Goal: Information Seeking & Learning: Find specific fact

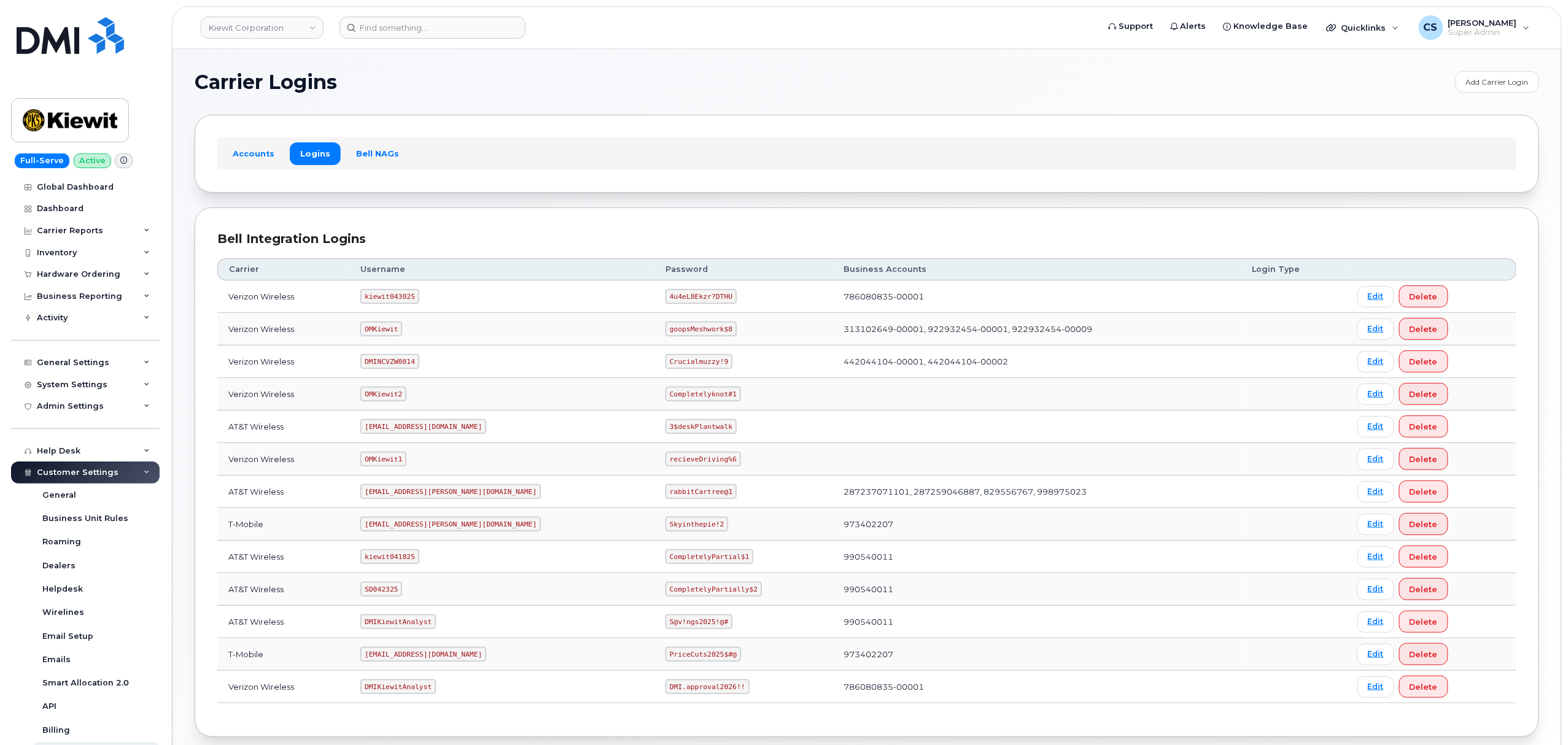
click at [396, 427] on code "om@dminc.com" at bounding box center [423, 426] width 126 height 14
click at [398, 430] on code "om@dminc.com" at bounding box center [423, 426] width 126 height 14
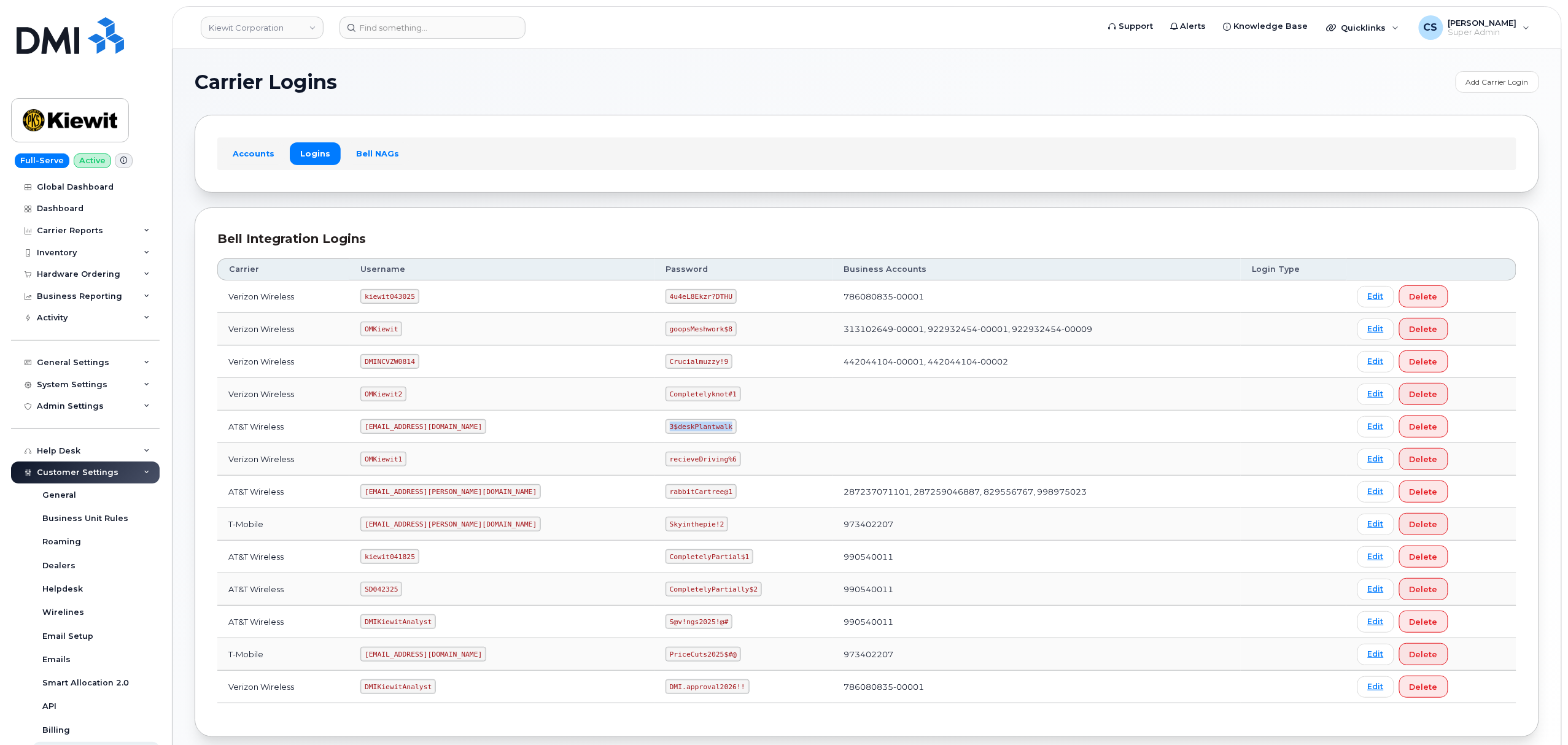
drag, startPoint x: 671, startPoint y: 432, endPoint x: 615, endPoint y: 427, distance: 56.2
click at [666, 427] on code "3$deskPlantwalk" at bounding box center [701, 426] width 71 height 14
copy code "3$deskPlantwalk"
click at [392, 589] on code "SD042325" at bounding box center [381, 589] width 41 height 14
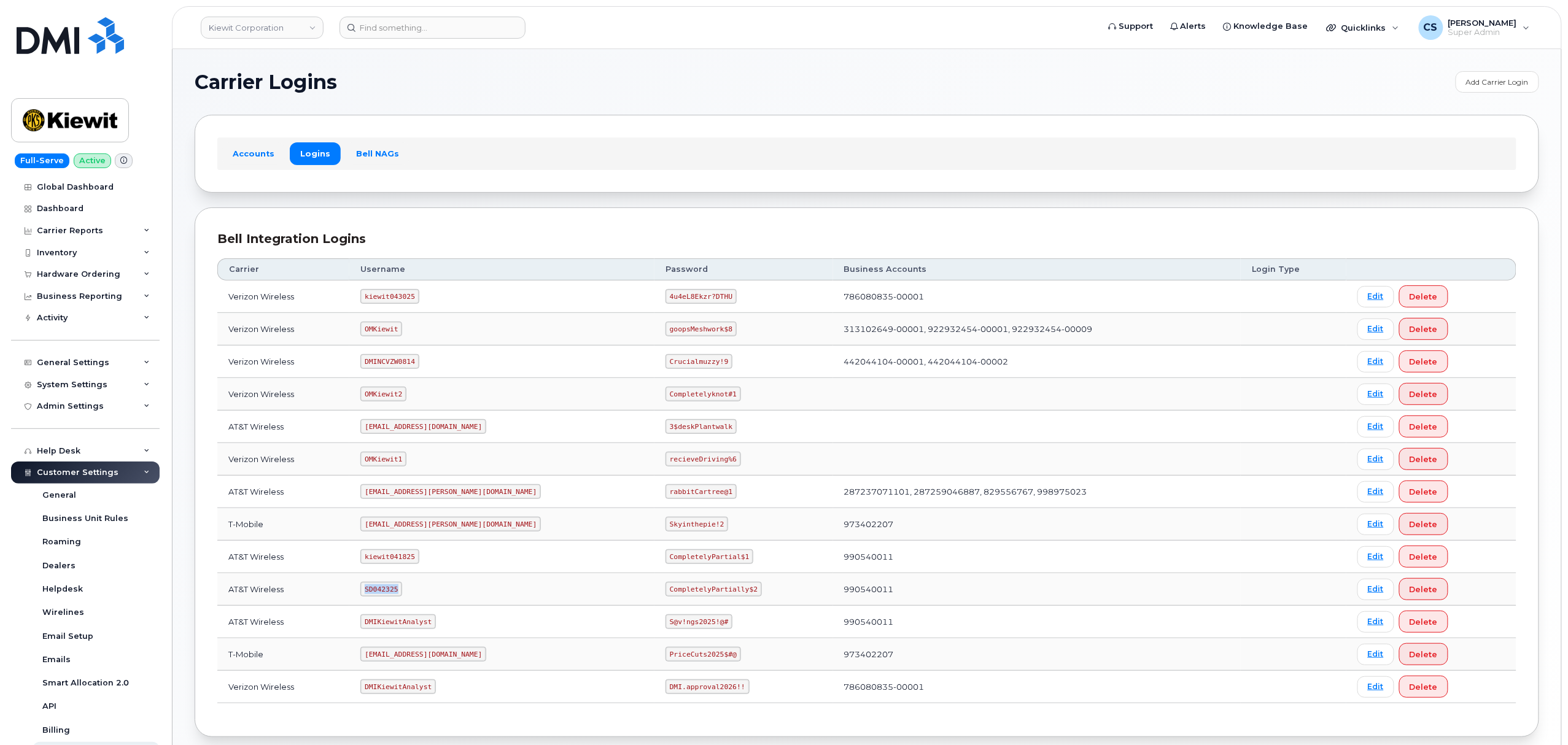
copy code "SD042325"
drag, startPoint x: 694, startPoint y: 591, endPoint x: 605, endPoint y: 587, distance: 89.1
click at [654, 587] on td "CompletelyPartially$2" at bounding box center [743, 589] width 178 height 33
copy code "CompletelyPartially$2"
click at [416, 693] on code "DMIKiewitAnalyst" at bounding box center [398, 686] width 75 height 14
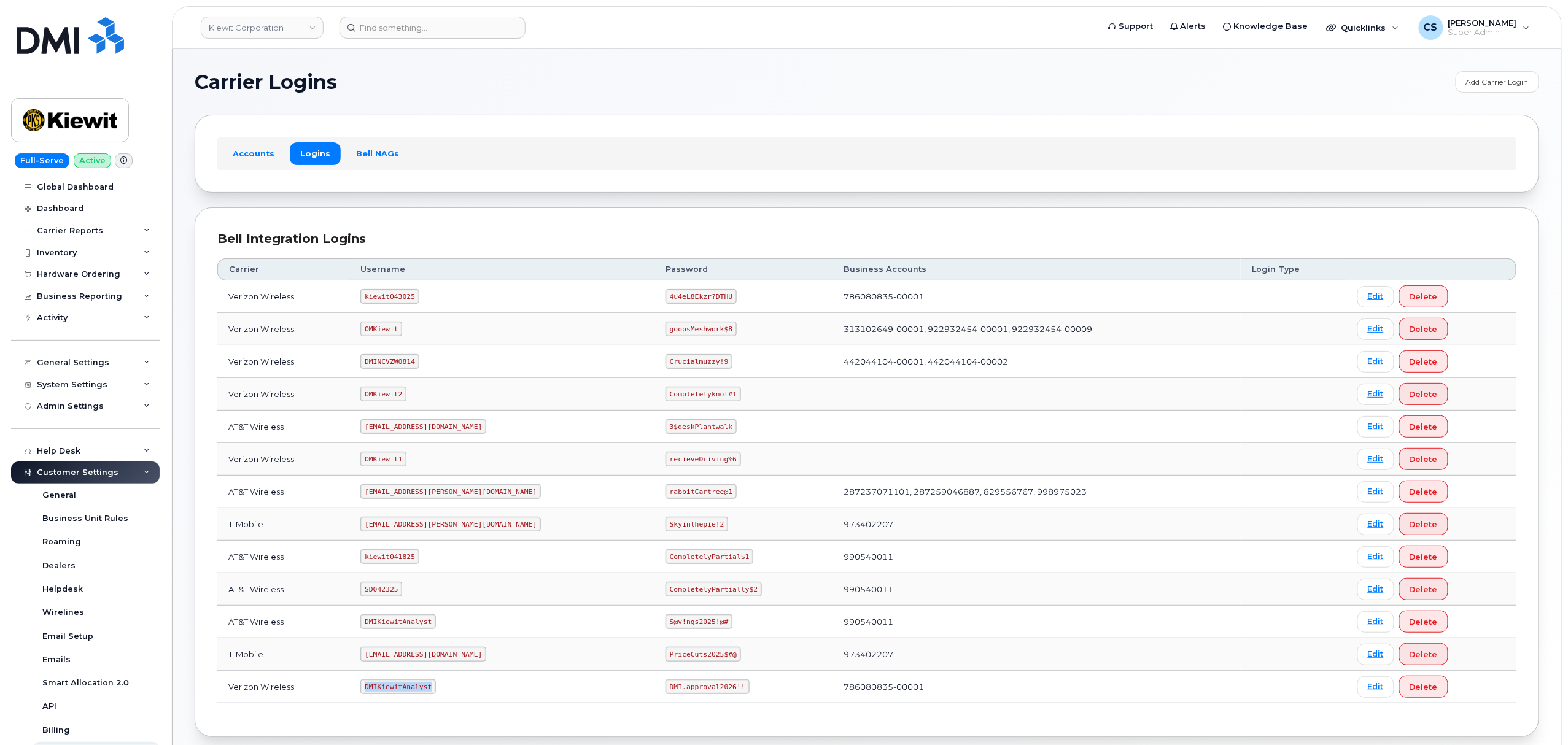
click at [416, 693] on code "DMIKiewitAnalyst" at bounding box center [398, 686] width 75 height 14
click at [391, 297] on code "kiewit043025" at bounding box center [389, 296] width 58 height 14
copy code "kiewit043025"
drag, startPoint x: 671, startPoint y: 299, endPoint x: 610, endPoint y: 301, distance: 61.0
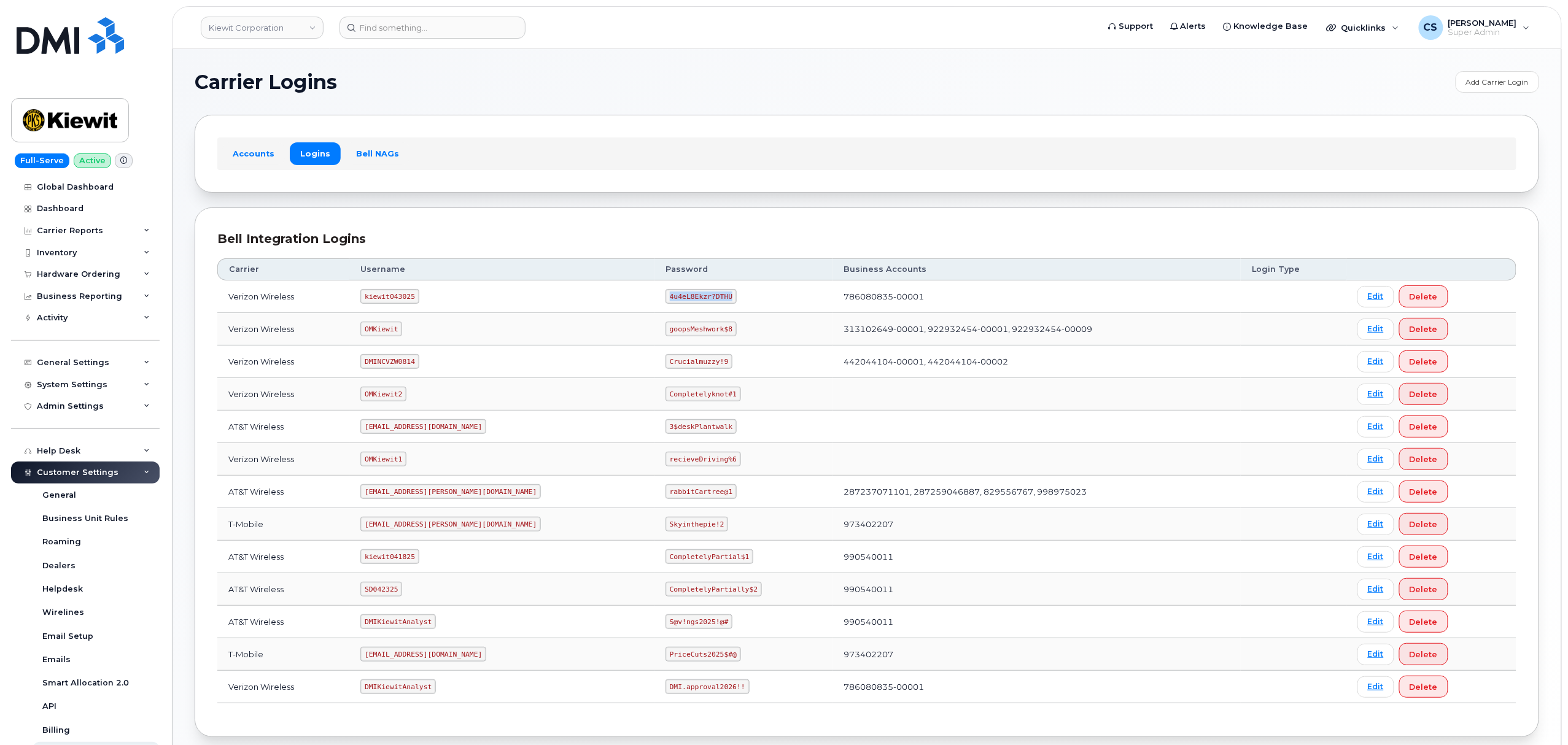
click at [666, 301] on code "4u4eL8Ekzr?DTHU" at bounding box center [701, 296] width 71 height 14
copy code "4u4eL8Ekzr?DTHU"
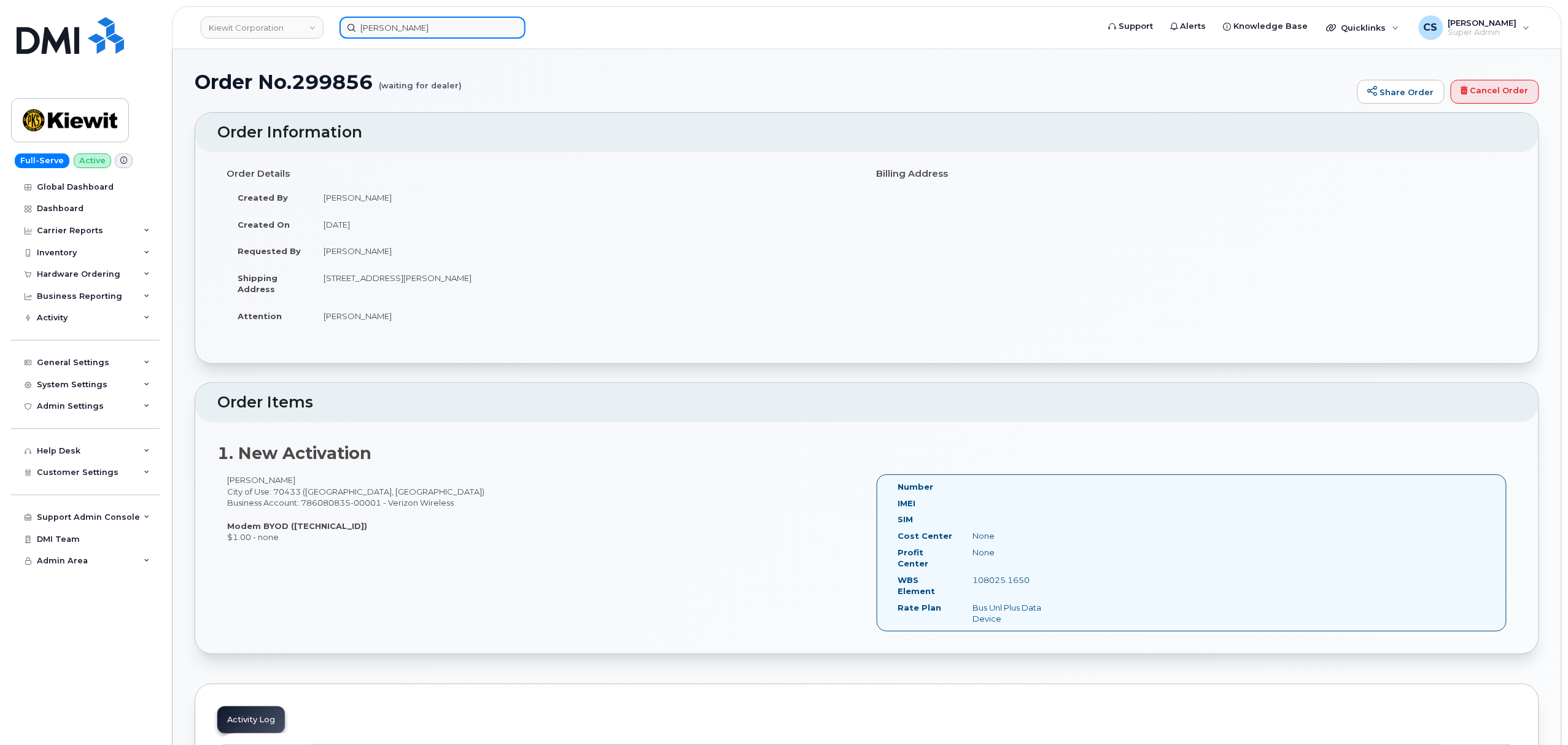
click at [428, 23] on input "Derek Layton" at bounding box center [433, 27] width 186 height 22
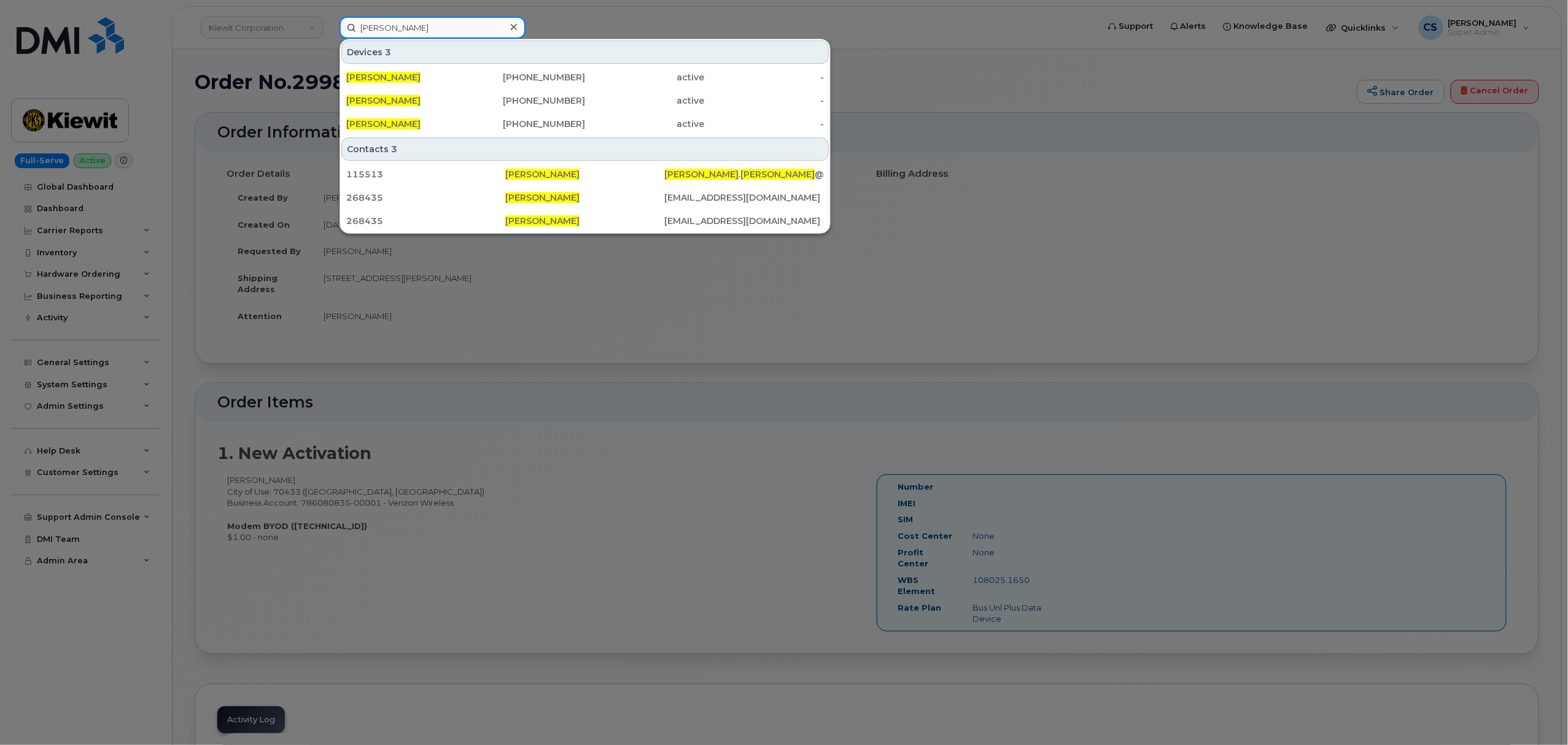
paste input "300462"
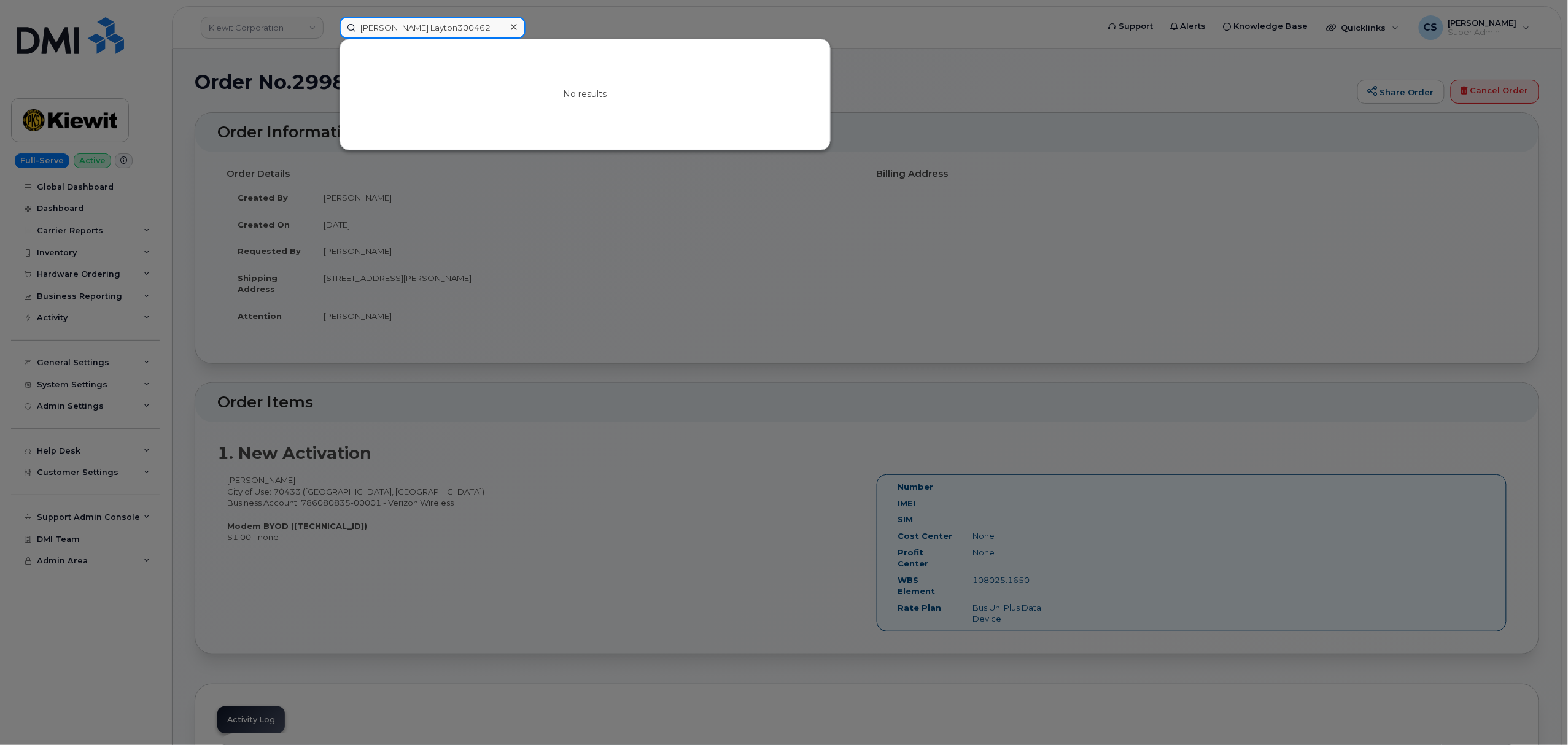
click at [414, 28] on input "Derek Layton300462" at bounding box center [433, 27] width 186 height 22
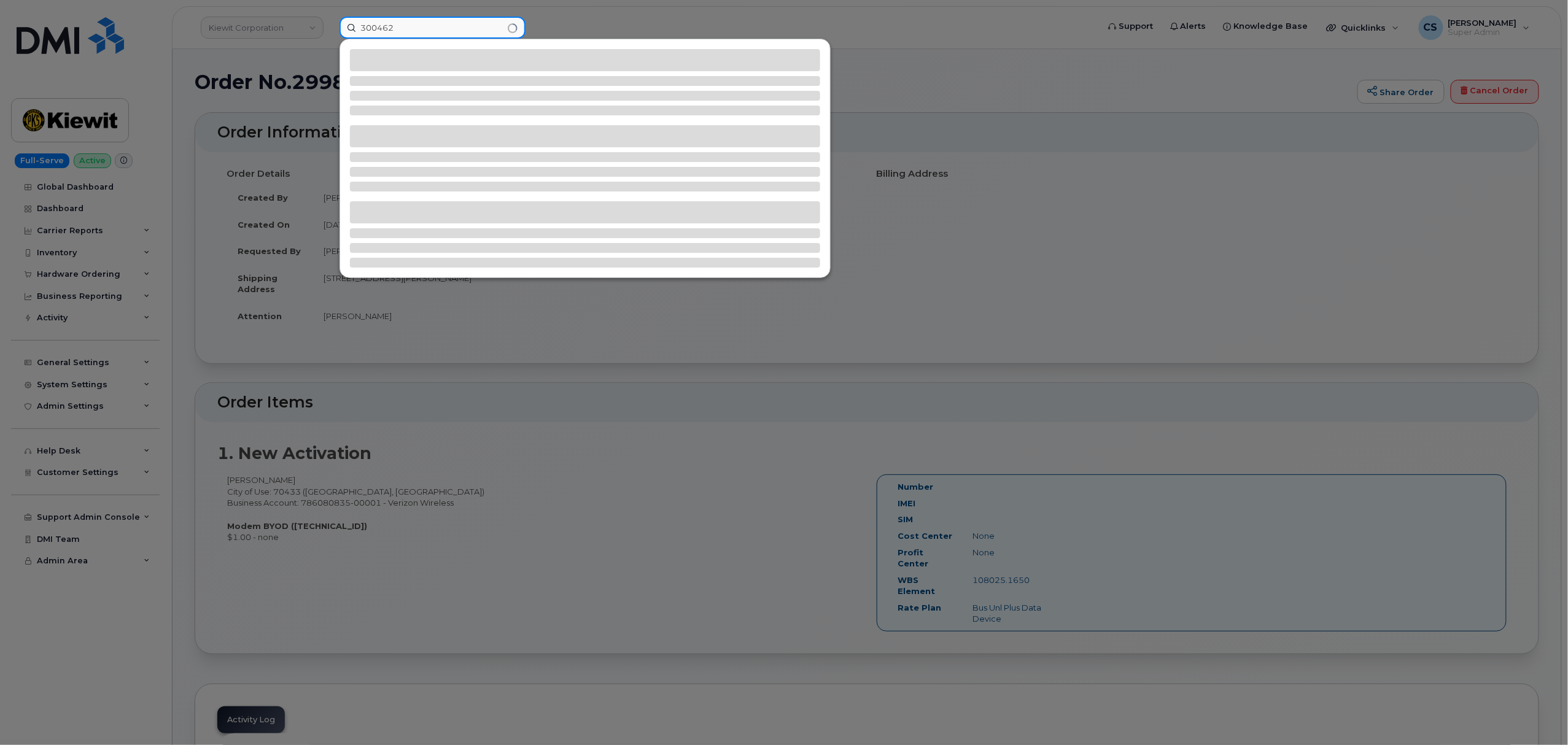
type input "300462"
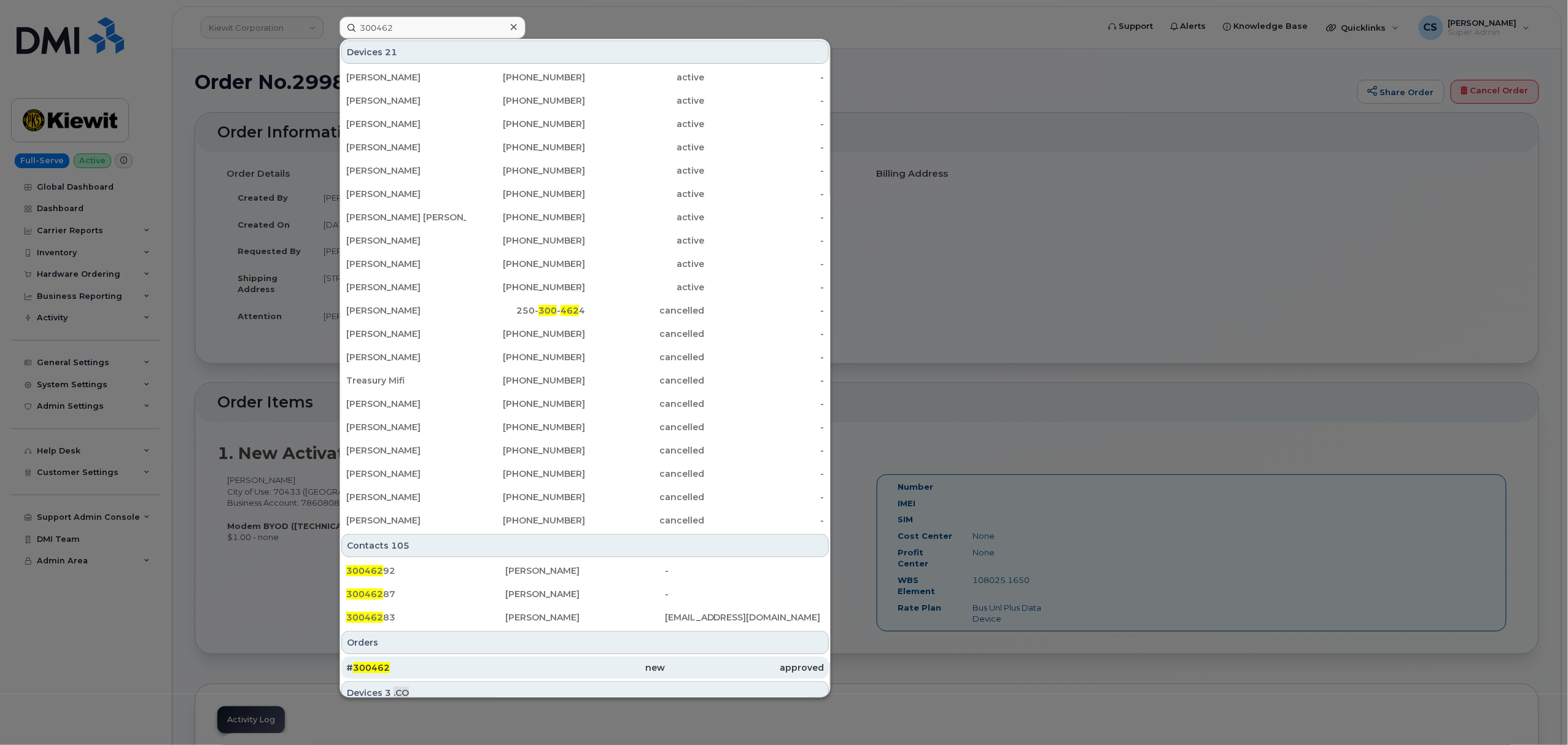
click at [371, 667] on span "300462" at bounding box center [371, 668] width 37 height 11
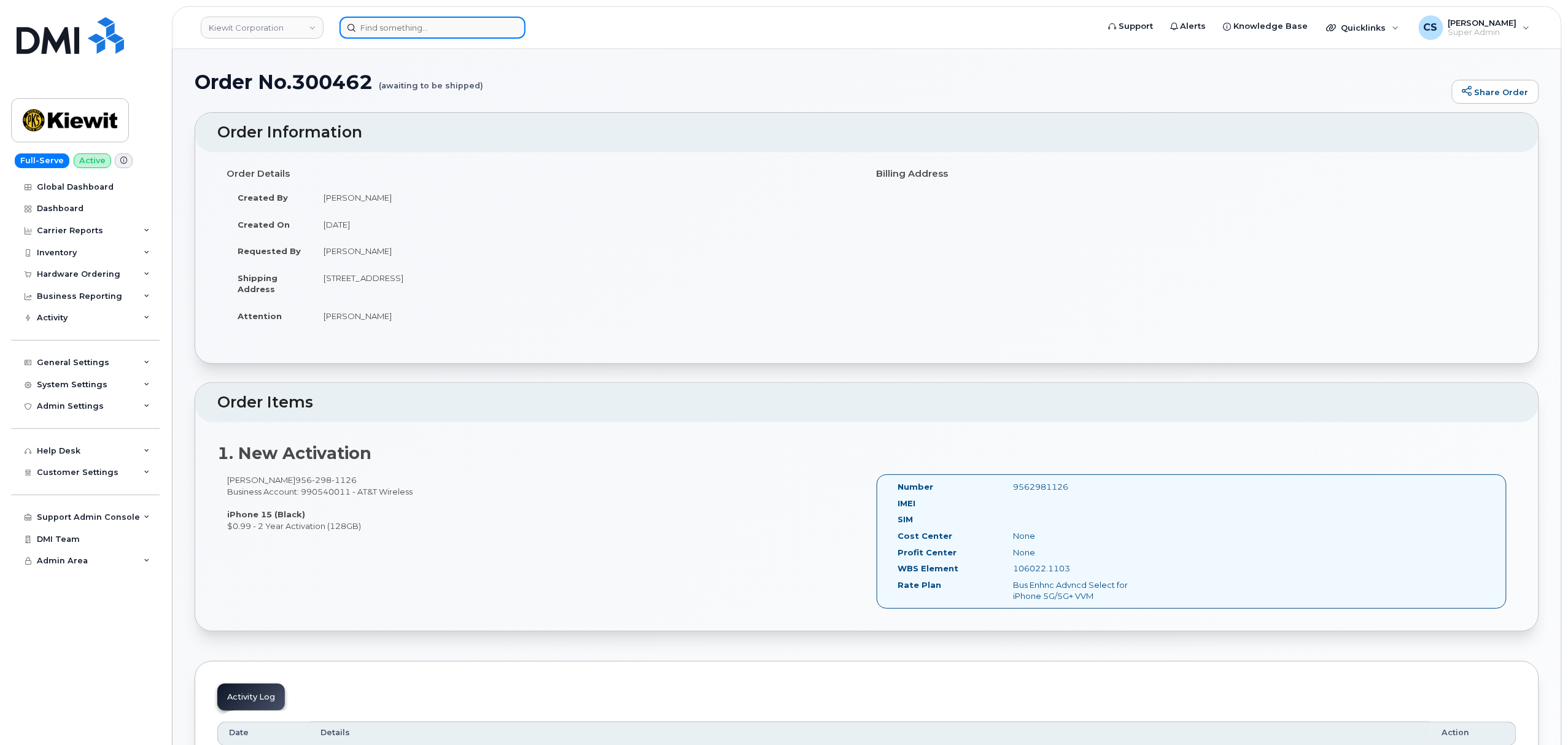
click at [394, 24] on input at bounding box center [433, 27] width 186 height 22
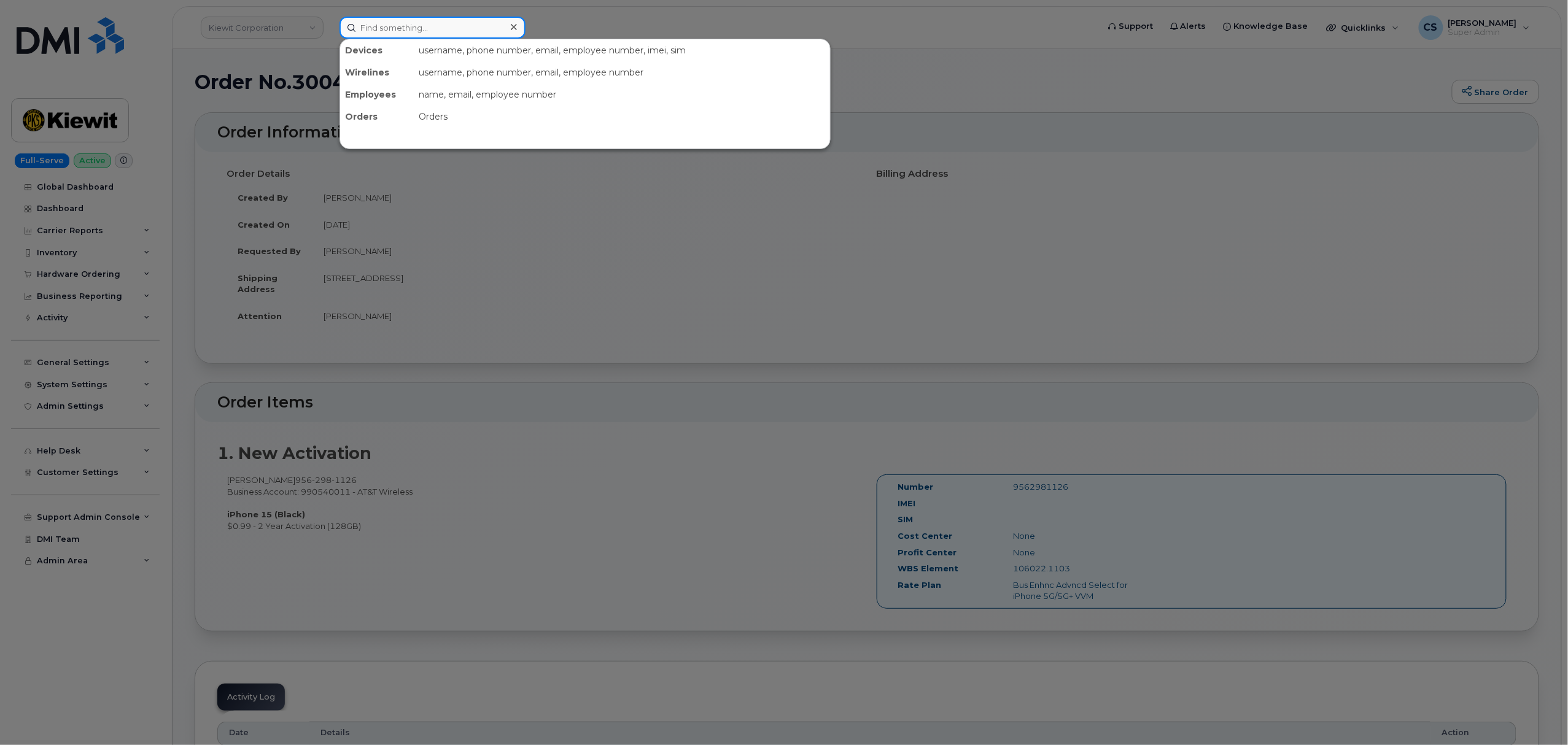
paste input "300637"
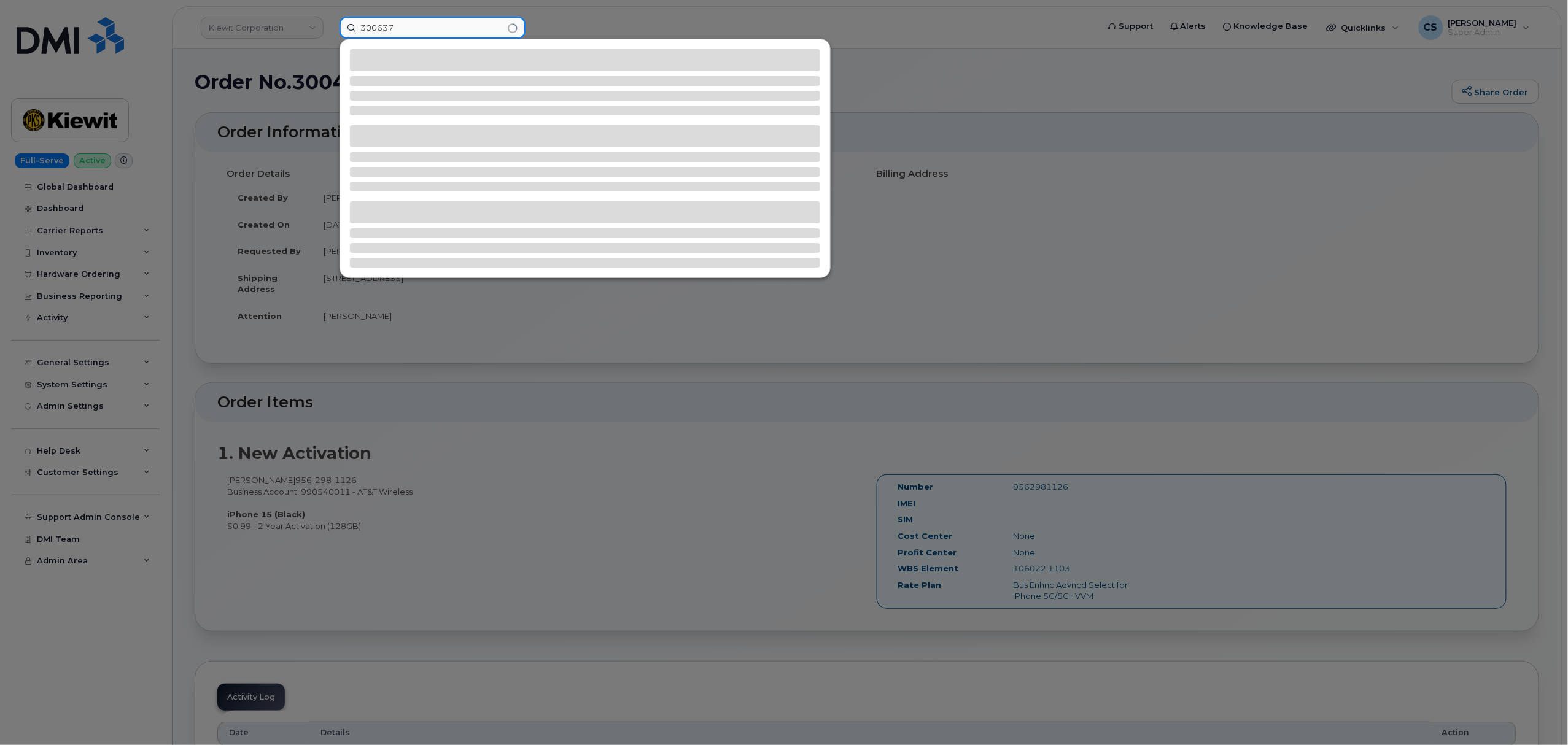
type input "300637"
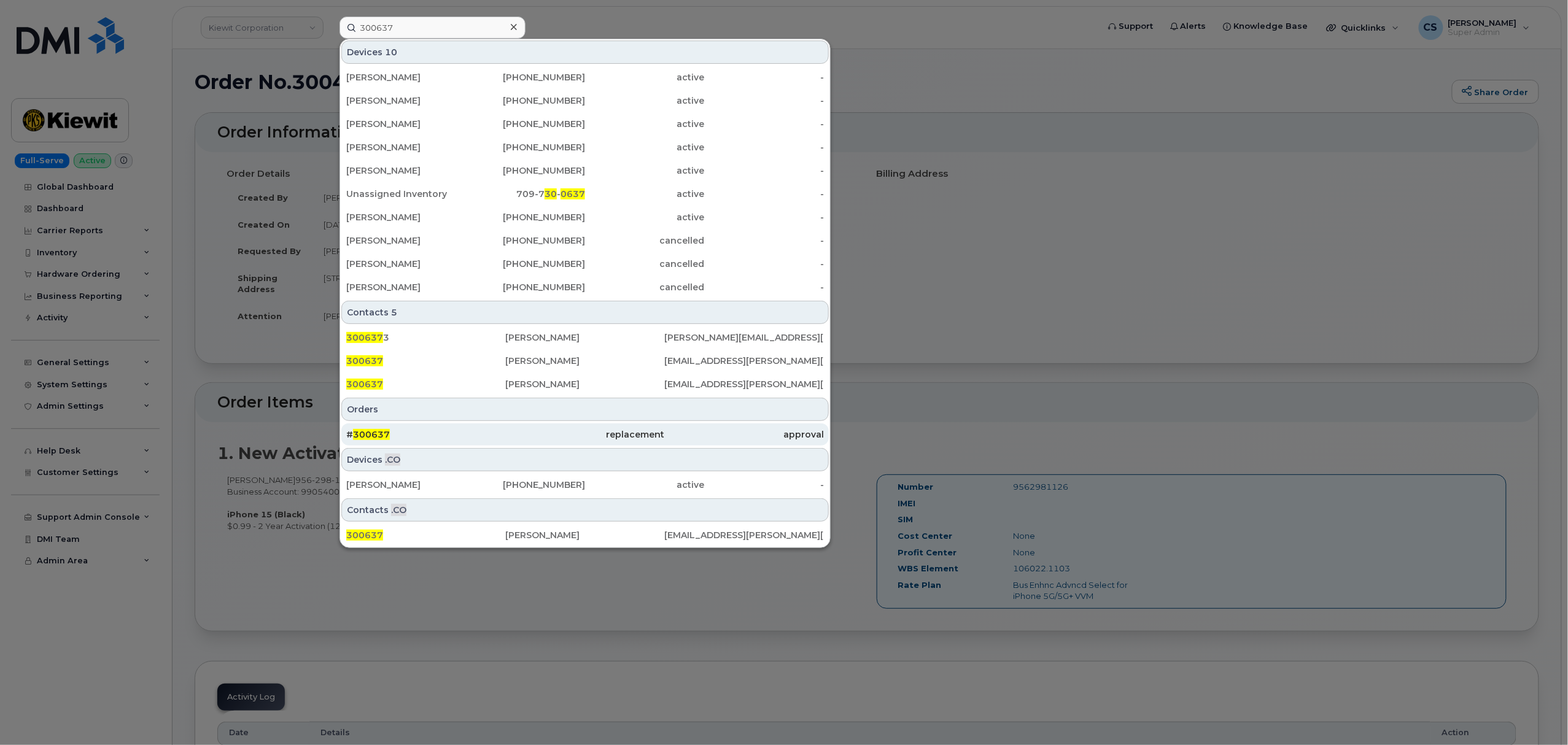
click at [376, 436] on span "300637" at bounding box center [371, 434] width 37 height 11
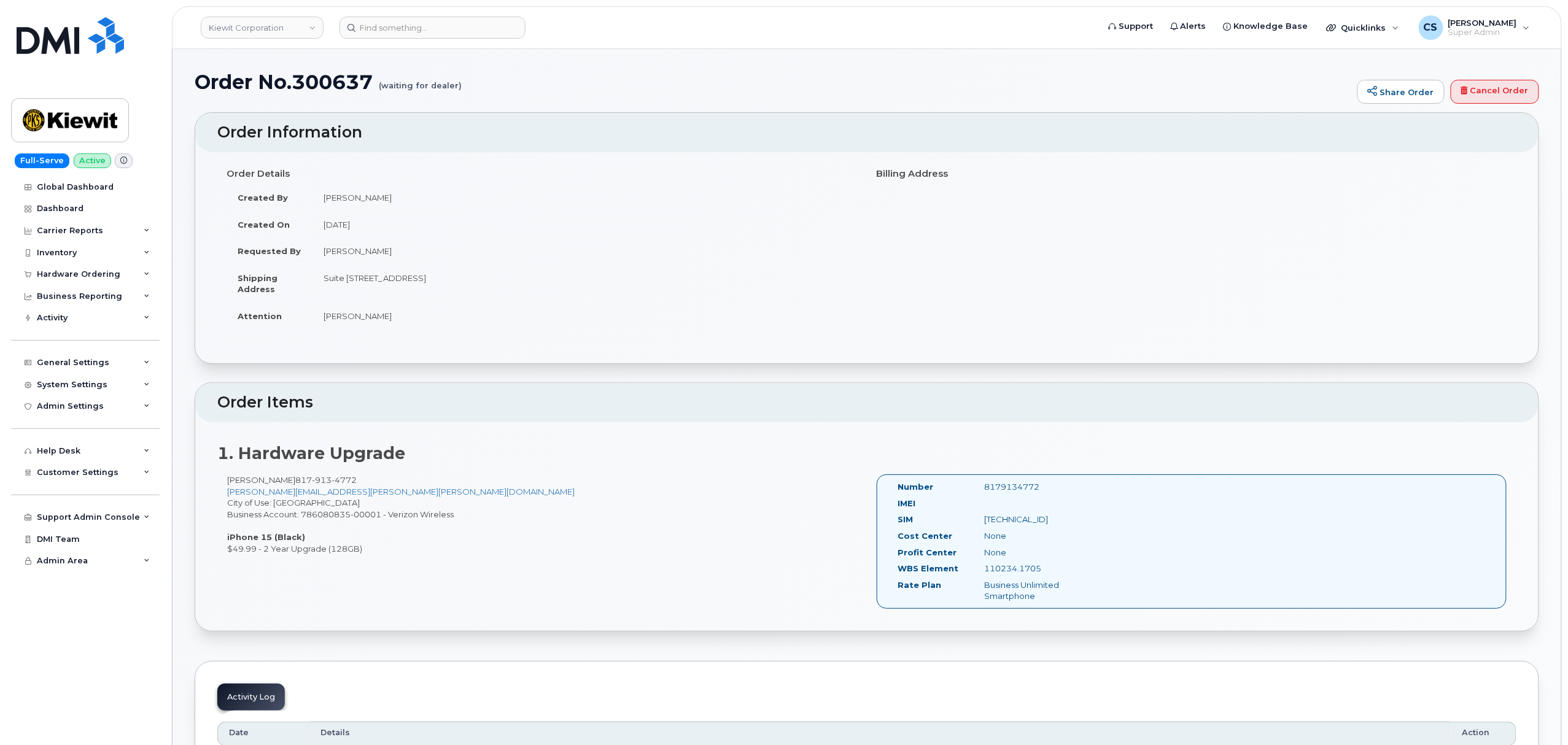
click at [1025, 489] on div "8179134772" at bounding box center [1035, 486] width 122 height 12
copy div "8179134772"
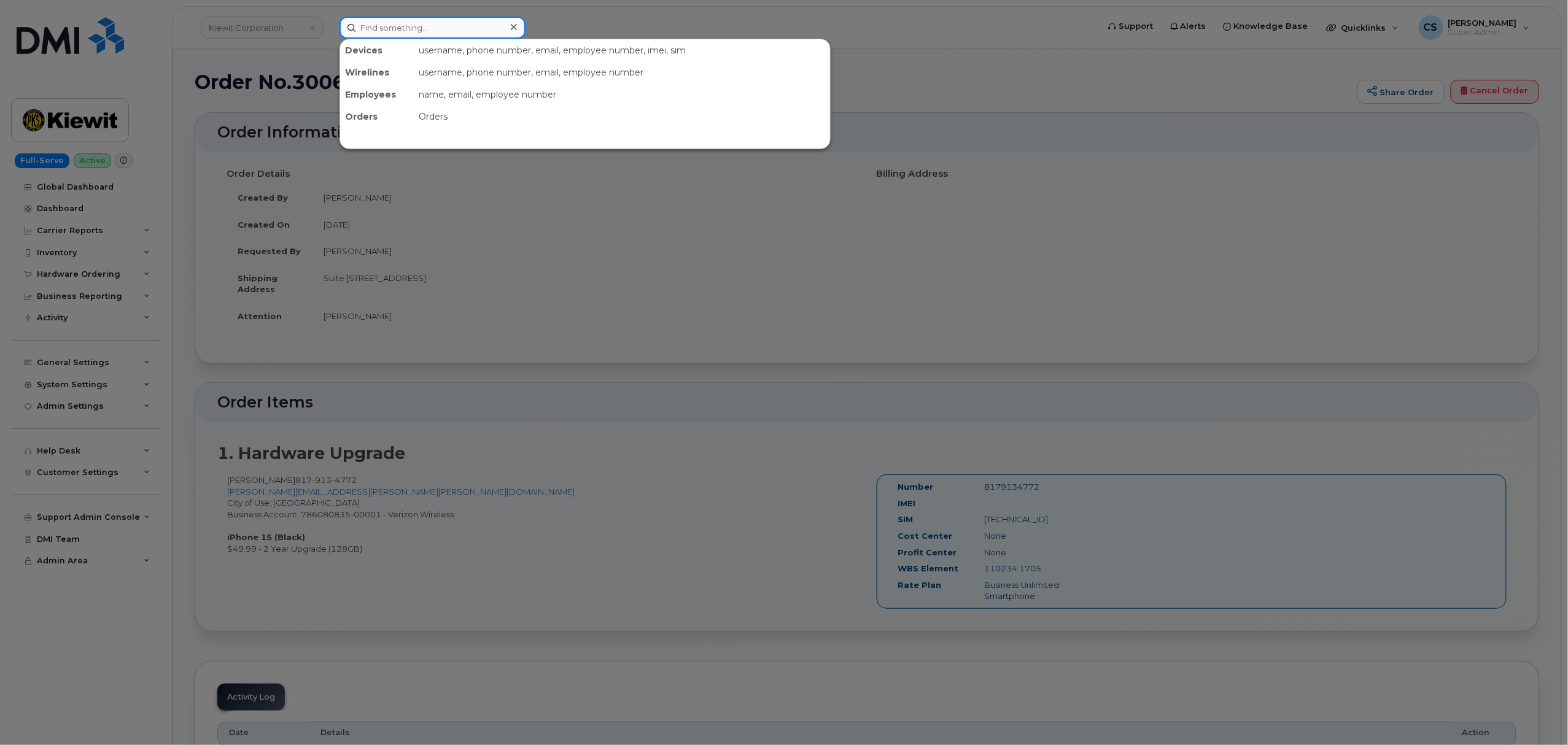
click at [440, 25] on input at bounding box center [433, 27] width 186 height 22
paste input "8179134772"
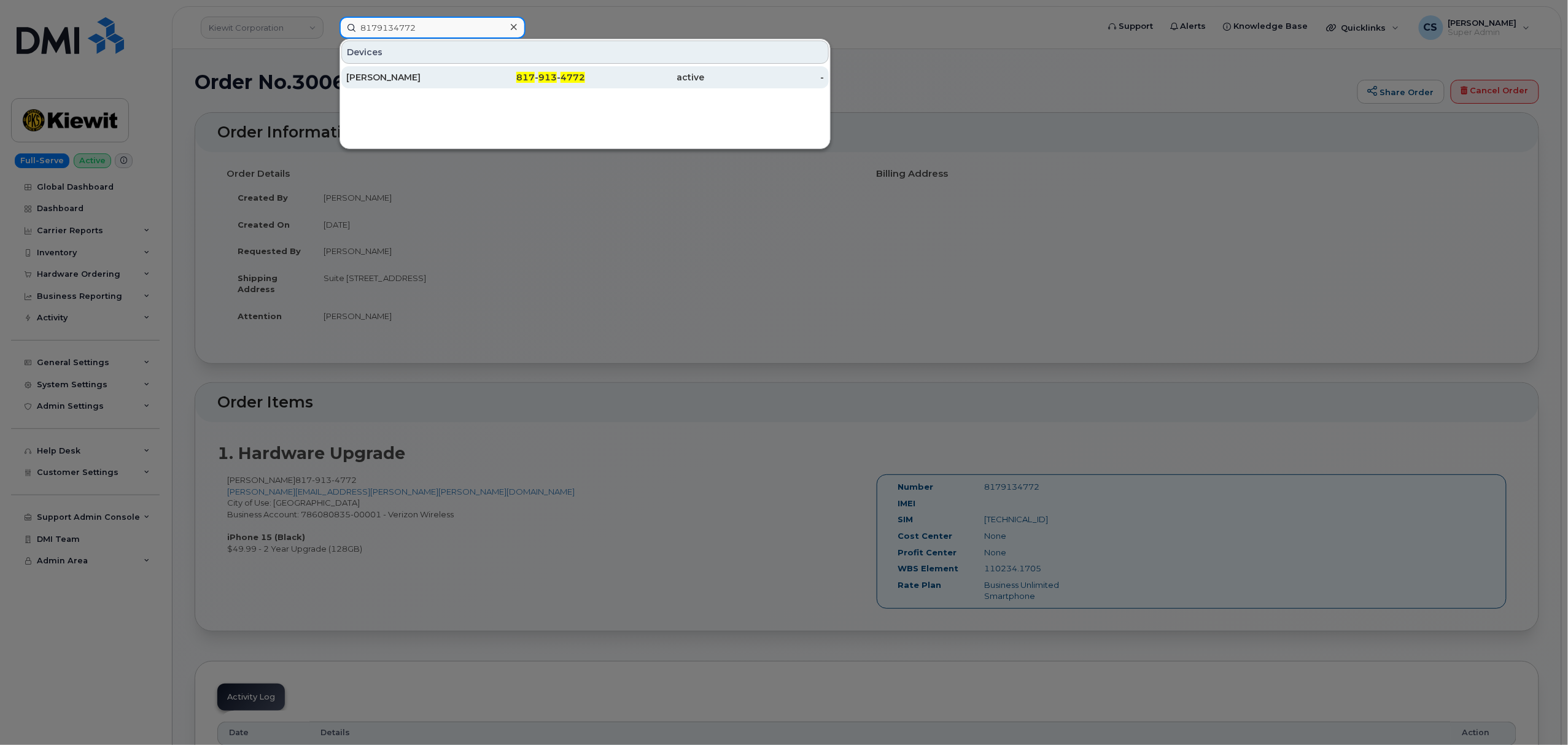
type input "8179134772"
click at [374, 77] on div "ANGELA BAKER" at bounding box center [406, 77] width 120 height 13
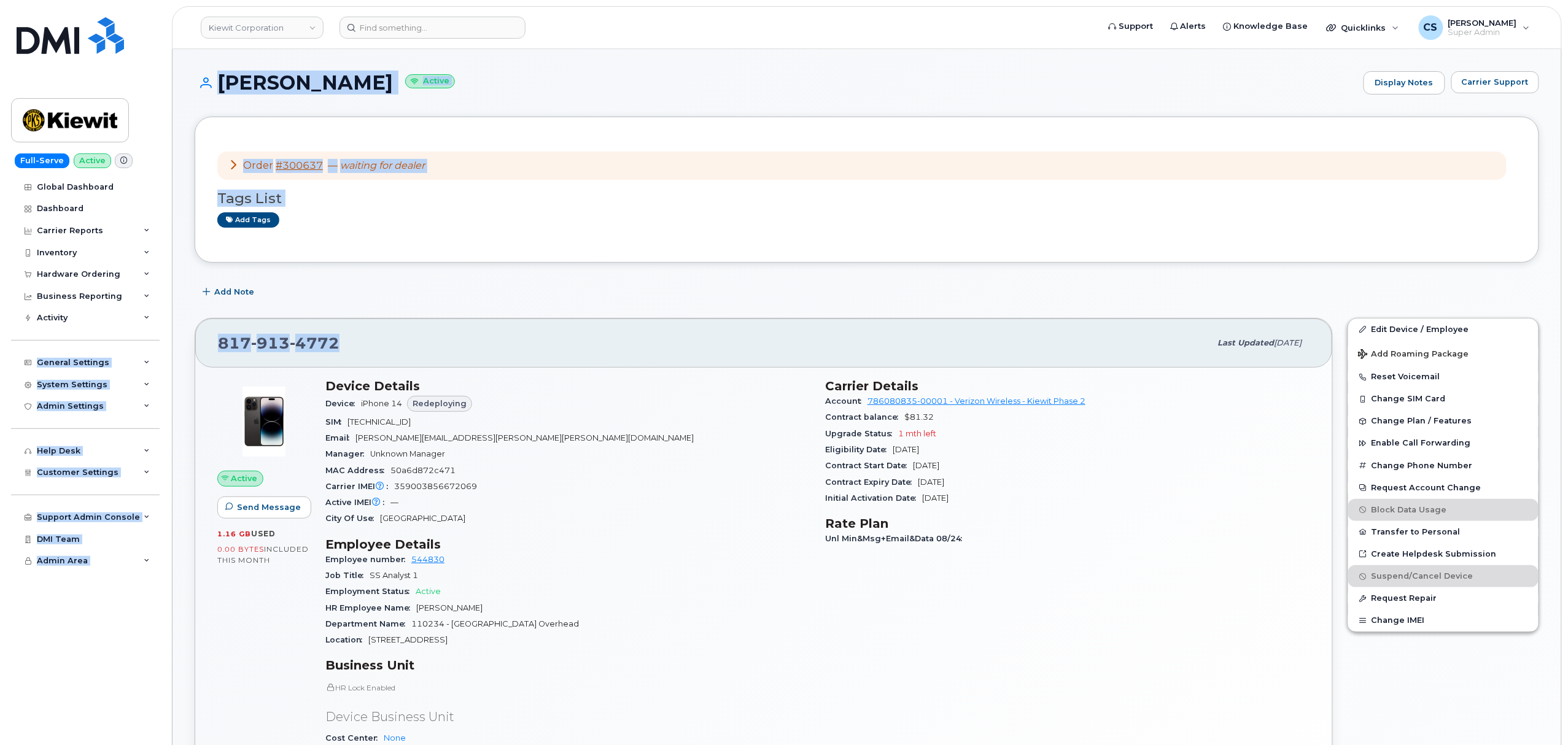
drag, startPoint x: 361, startPoint y: 348, endPoint x: 131, endPoint y: 331, distance: 230.6
click at [414, 328] on div "817 913 4772 Last updated Sep 06, 2025" at bounding box center [764, 343] width 1137 height 49
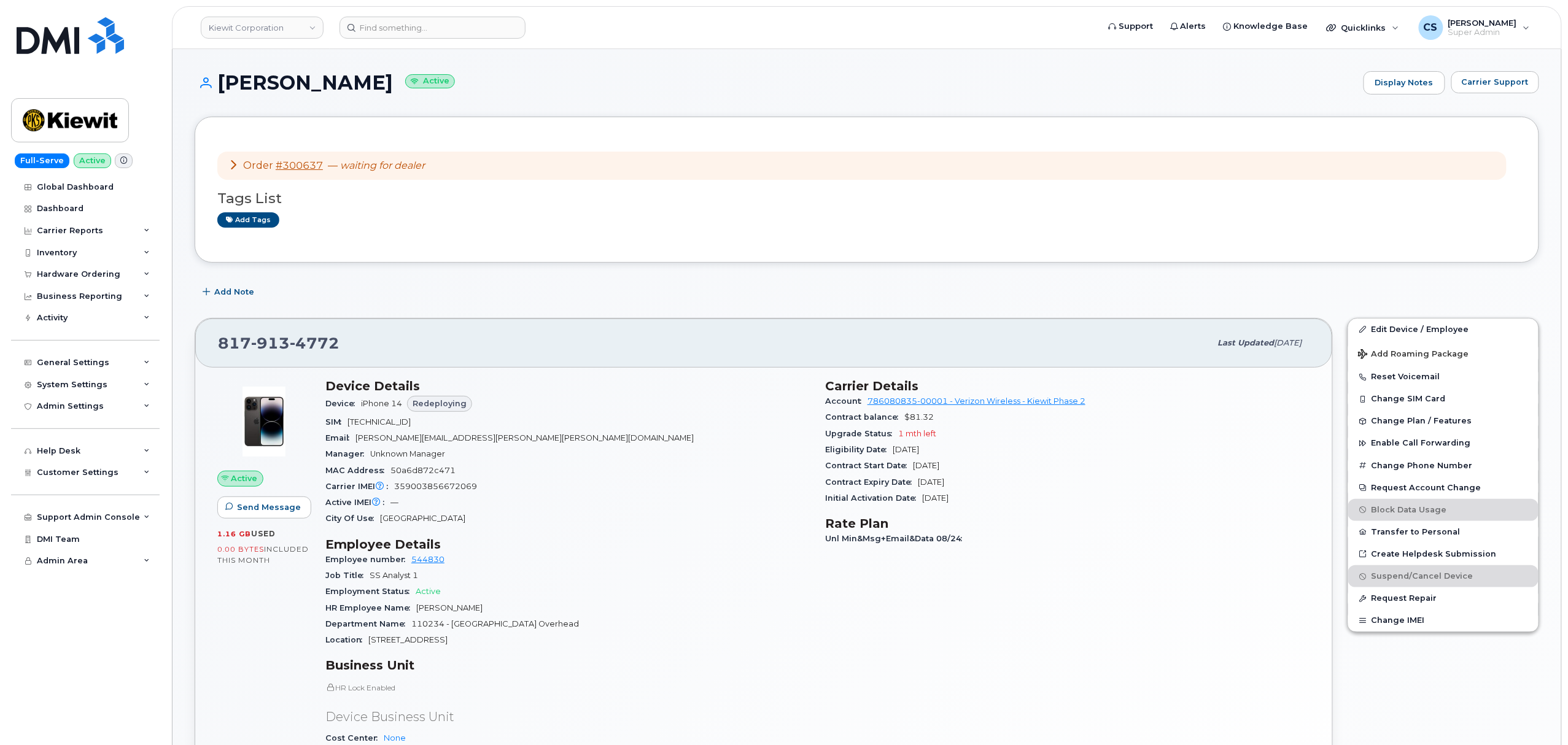
click at [415, 328] on div "817 913 4772 Last updated Sep 06, 2025" at bounding box center [764, 343] width 1137 height 49
click at [440, 33] on input at bounding box center [433, 27] width 186 height 22
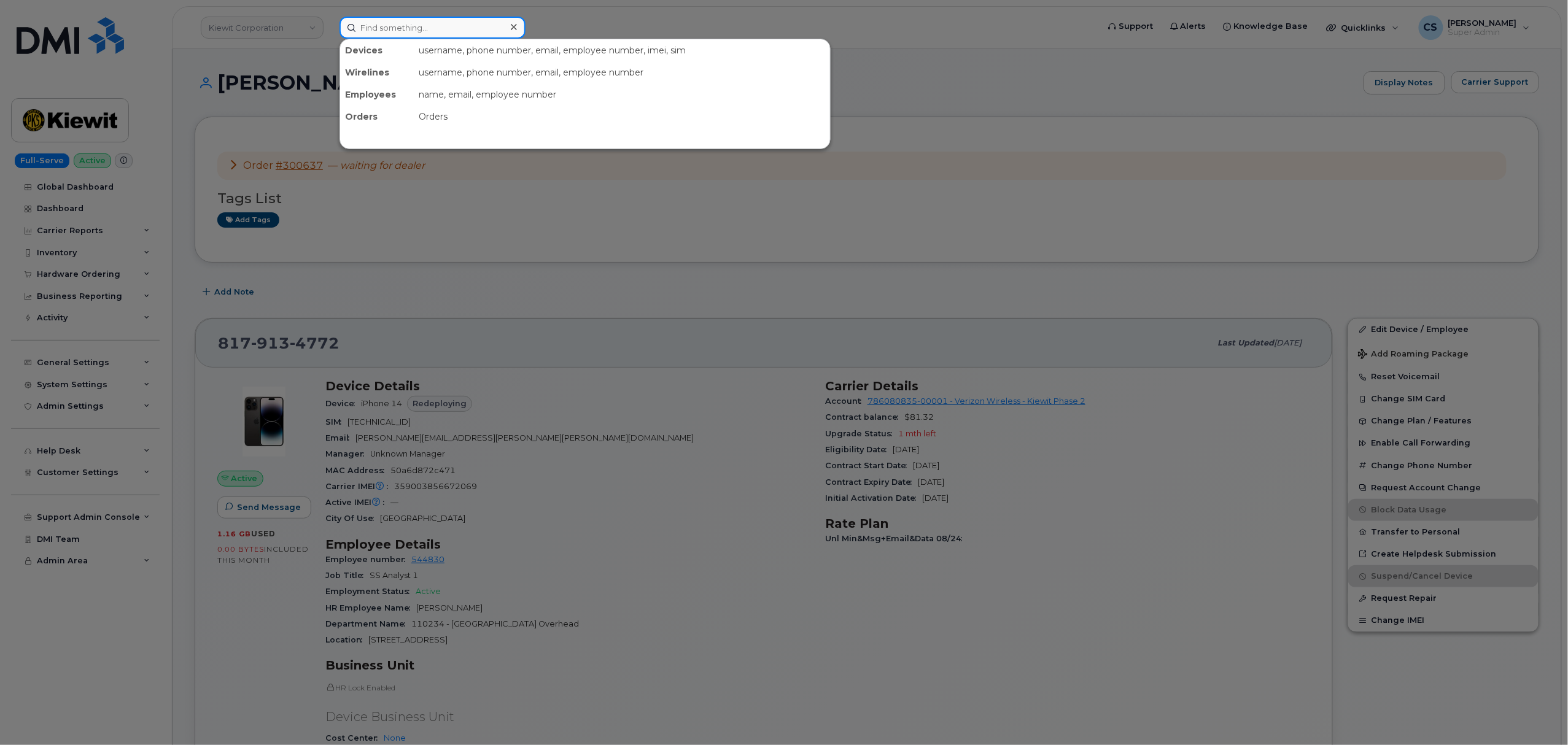
paste input "300608"
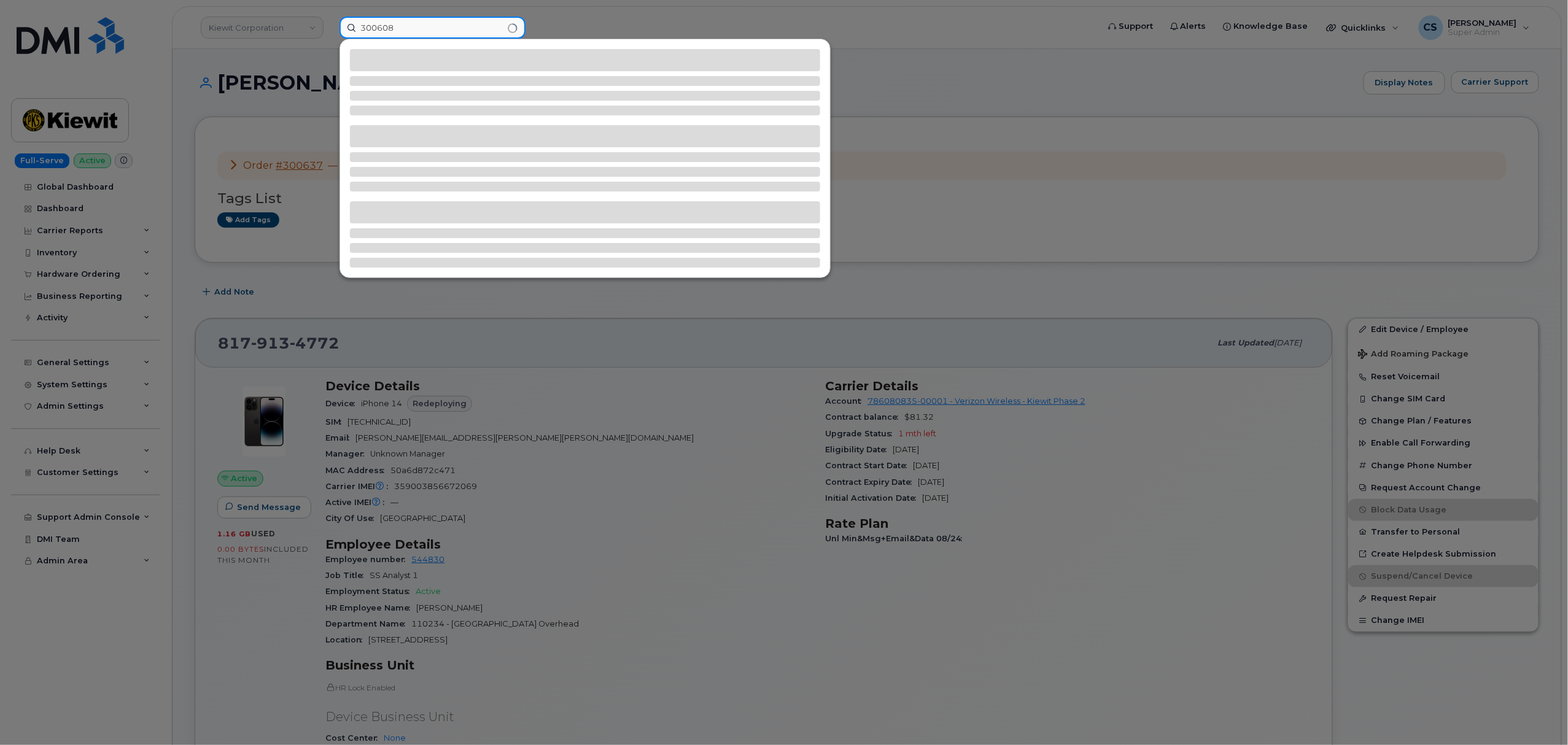
type input "300608"
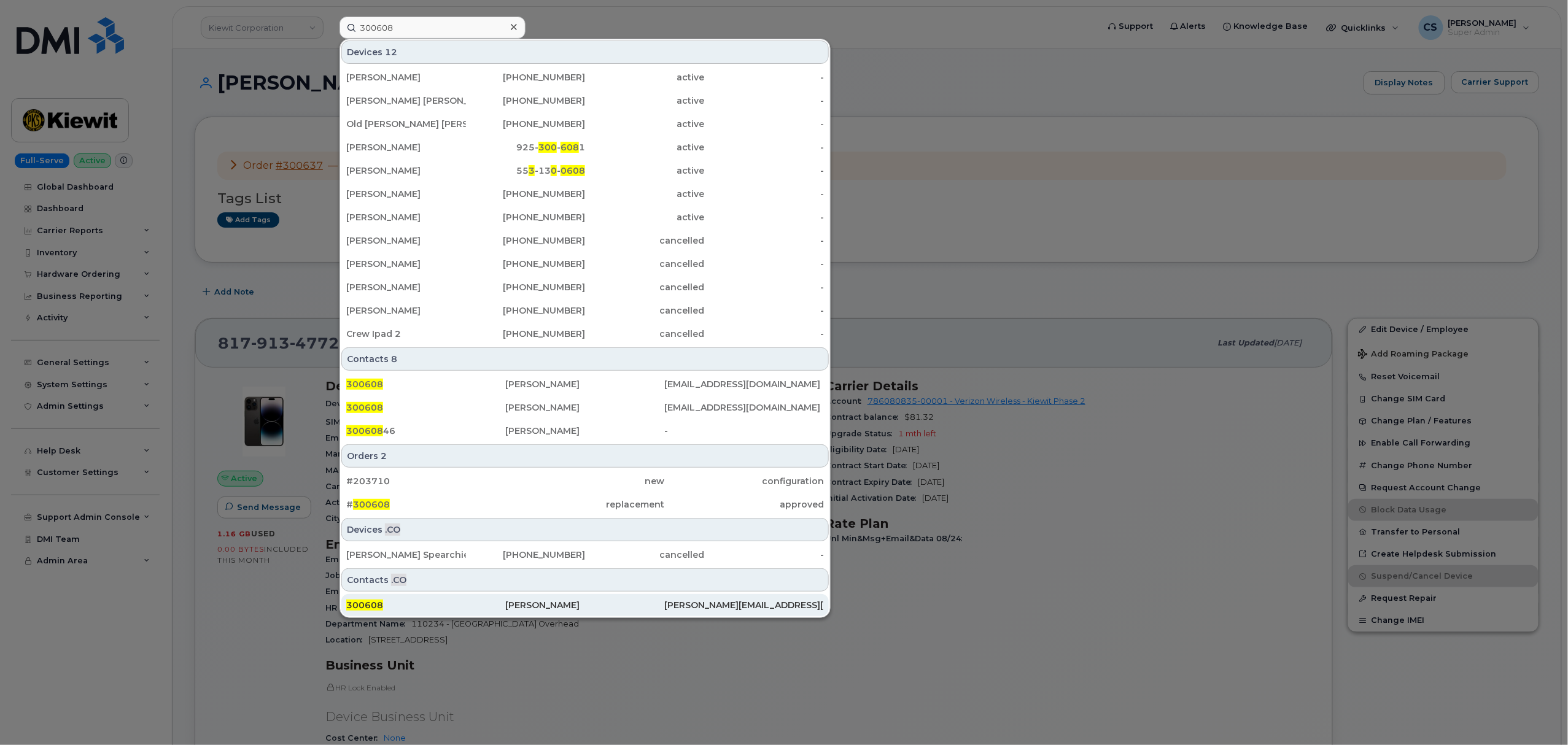
click at [359, 605] on span "300608" at bounding box center [364, 605] width 37 height 11
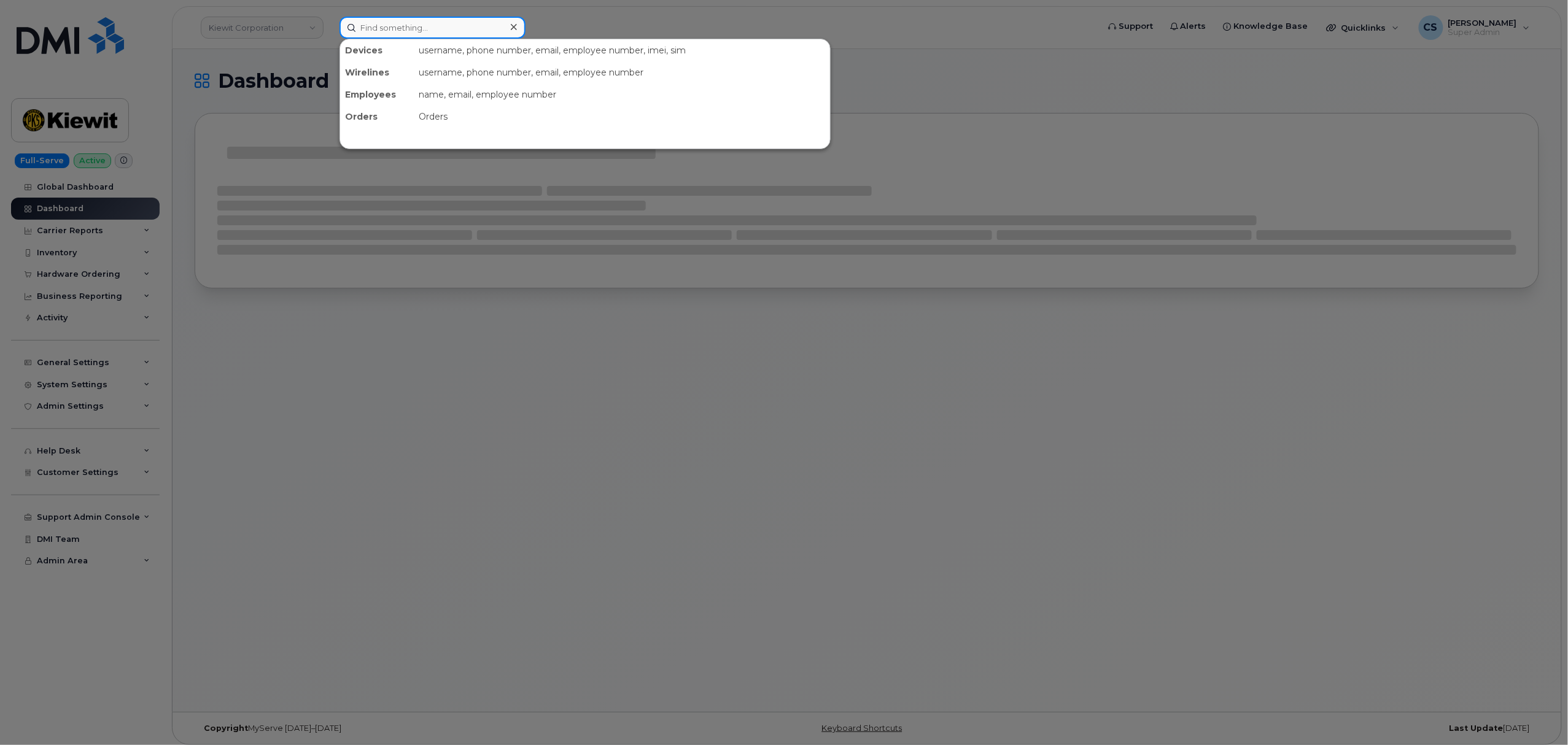
click at [442, 24] on input at bounding box center [433, 27] width 186 height 22
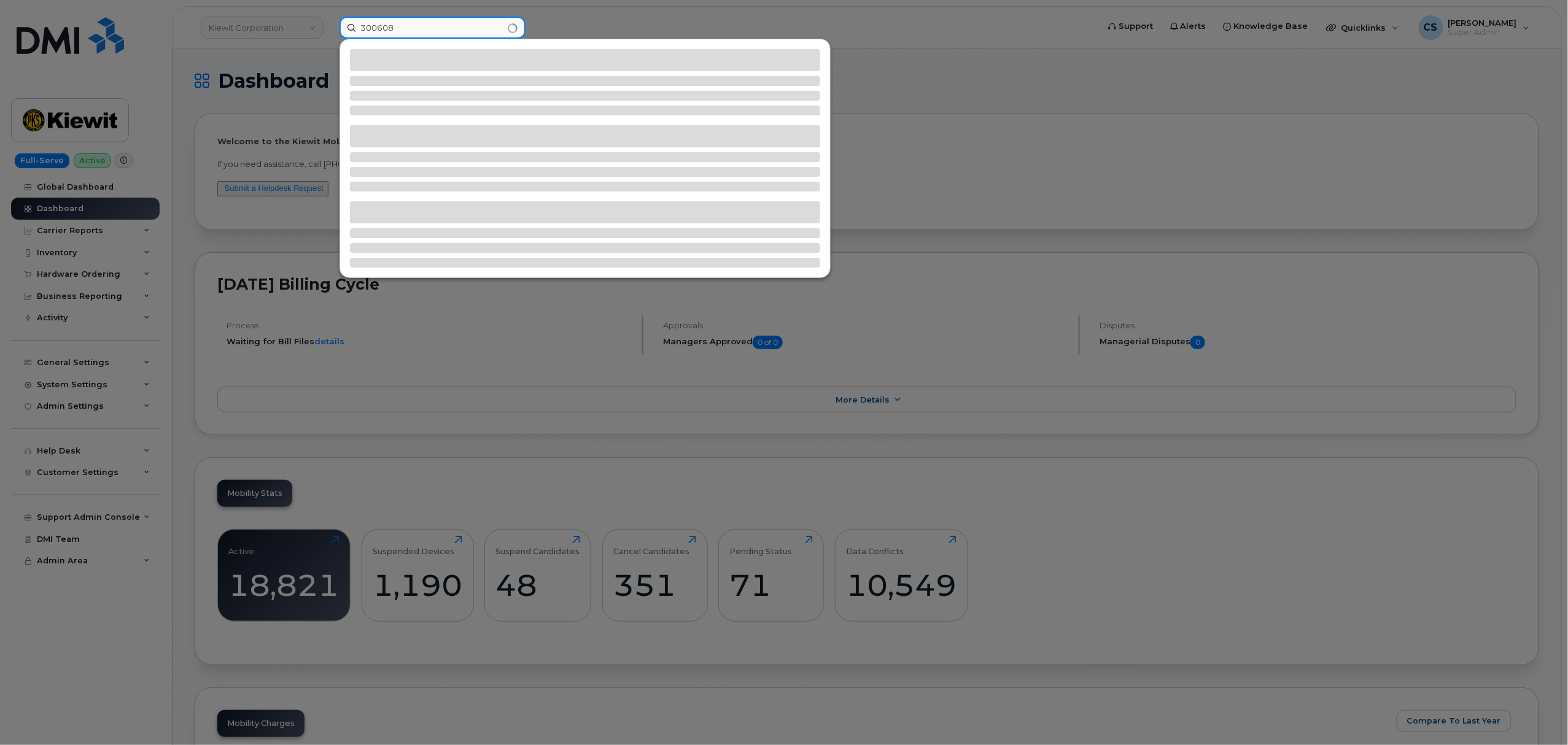
type input "300608"
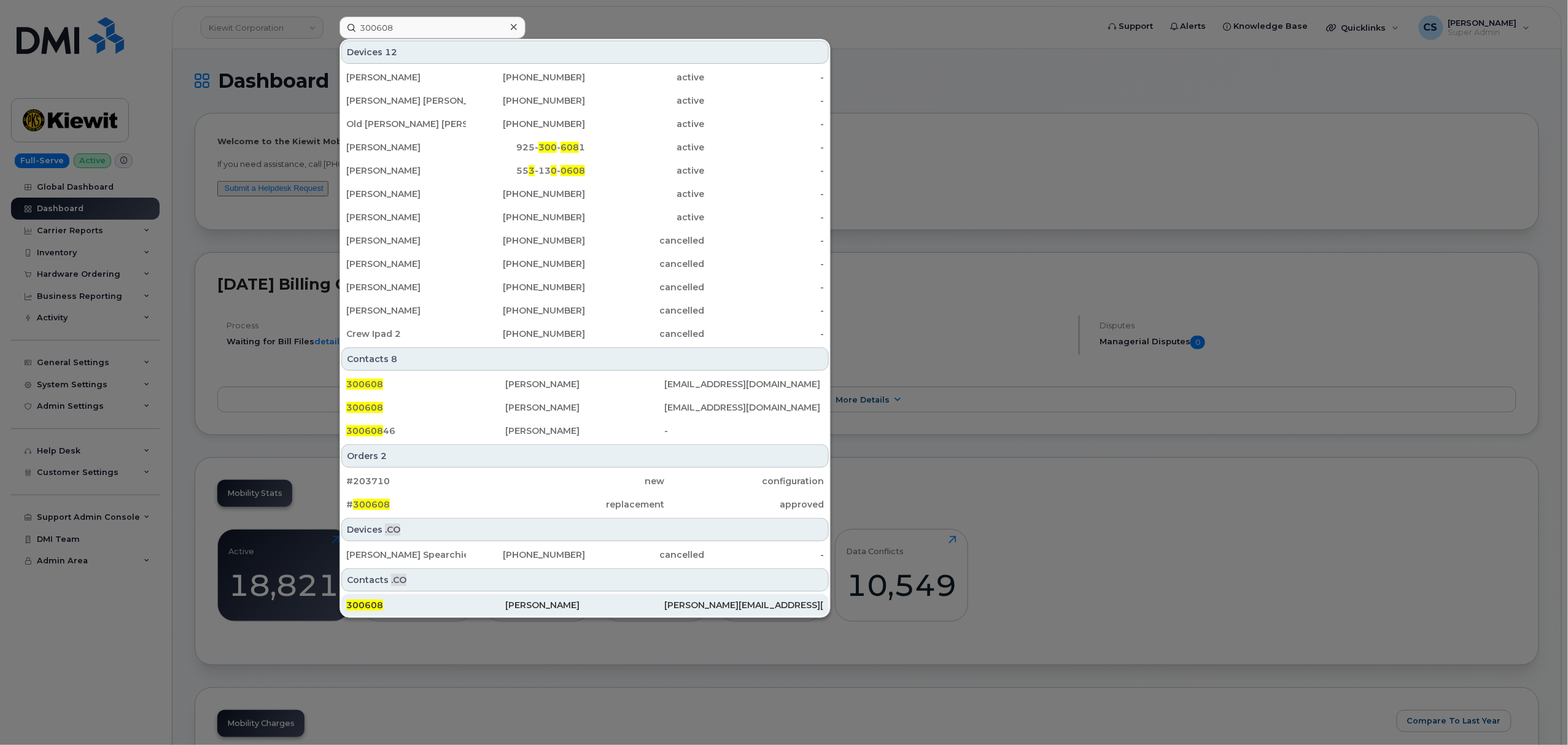
click at [374, 604] on span "300608" at bounding box center [364, 605] width 37 height 11
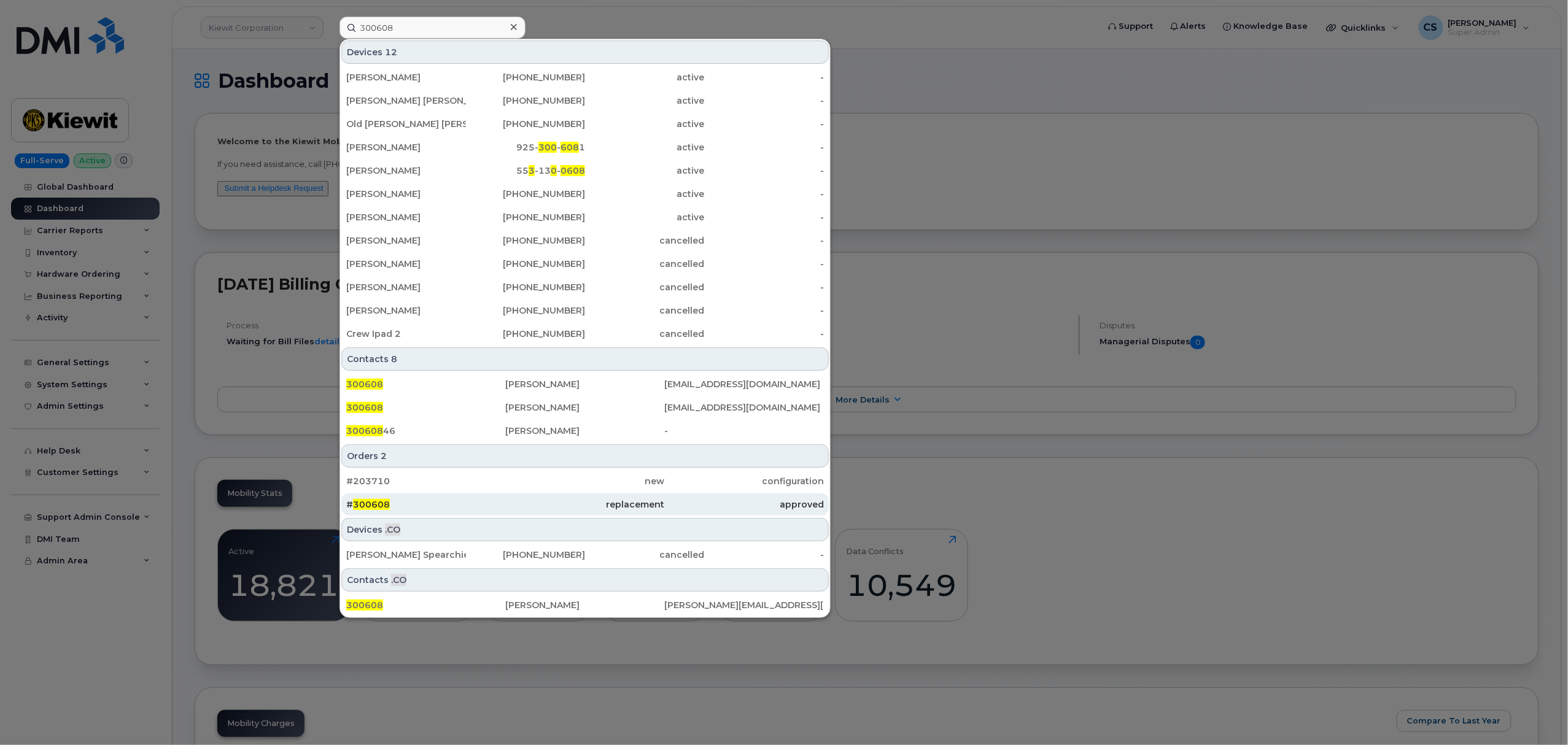
click at [366, 505] on span "300608" at bounding box center [371, 505] width 37 height 11
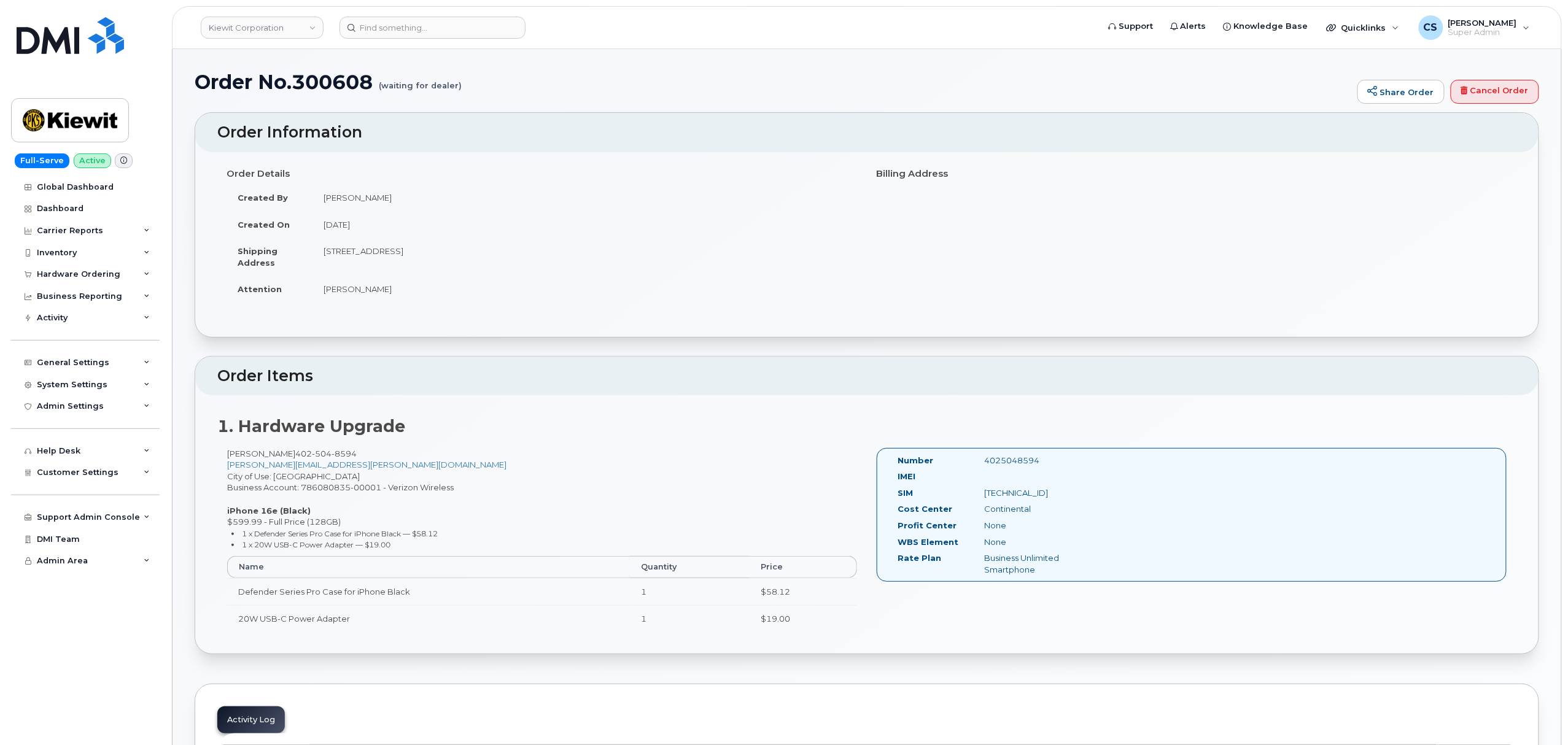
click at [1007, 458] on div "4025048594" at bounding box center [1035, 460] width 122 height 12
copy div "4025048594"
click at [401, 33] on input at bounding box center [433, 27] width 186 height 22
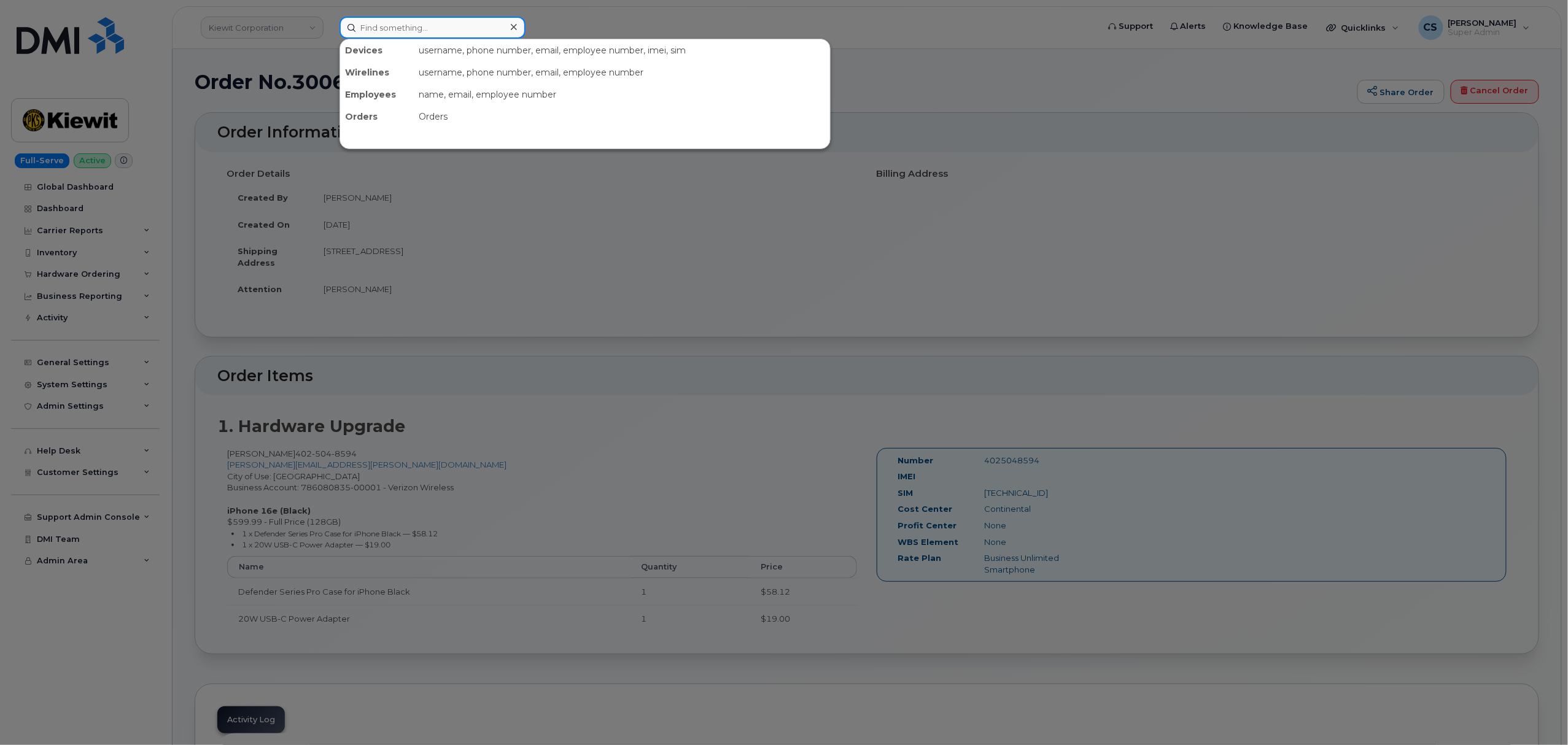
paste input "300395"
type input "300395"
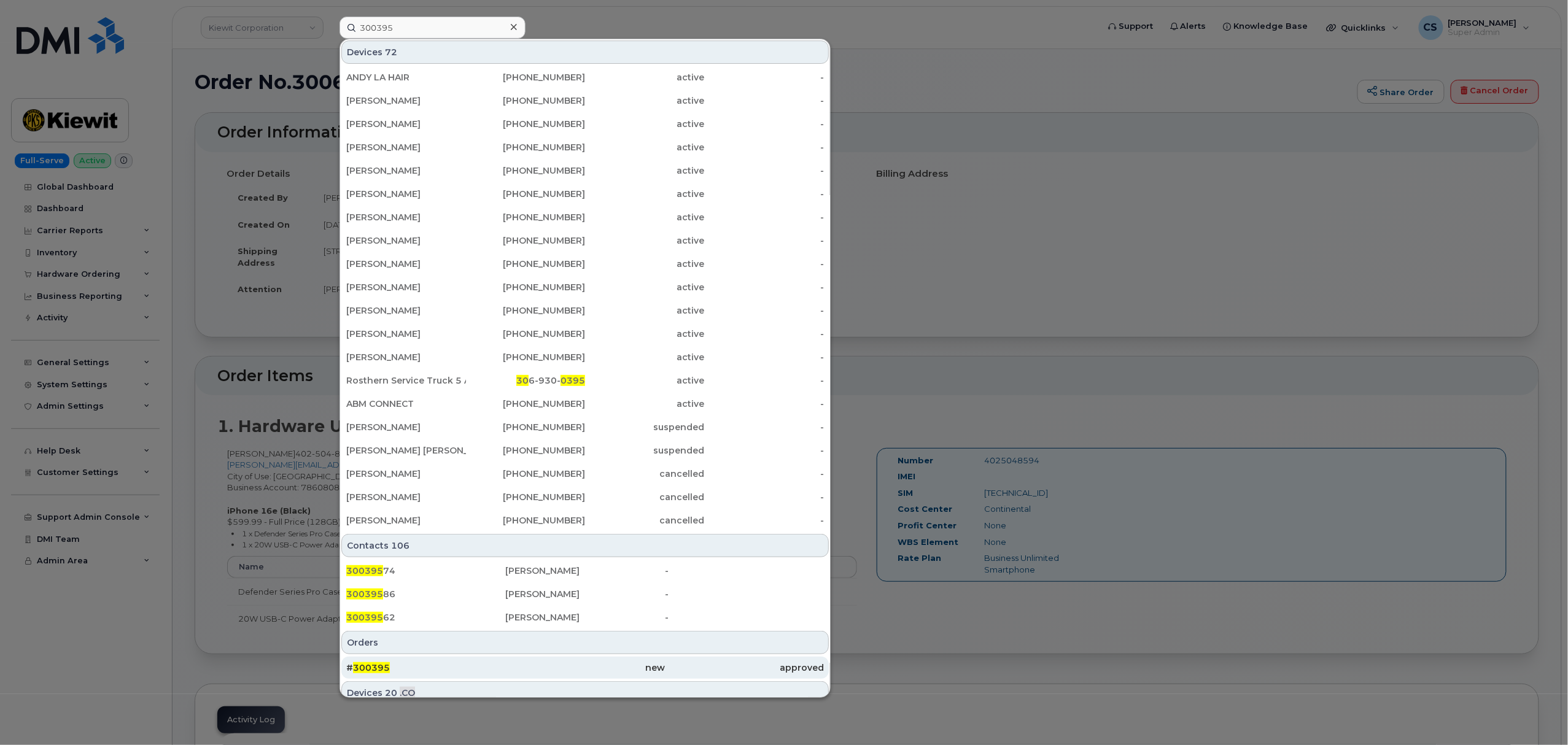
click at [374, 669] on span "300395" at bounding box center [371, 668] width 37 height 11
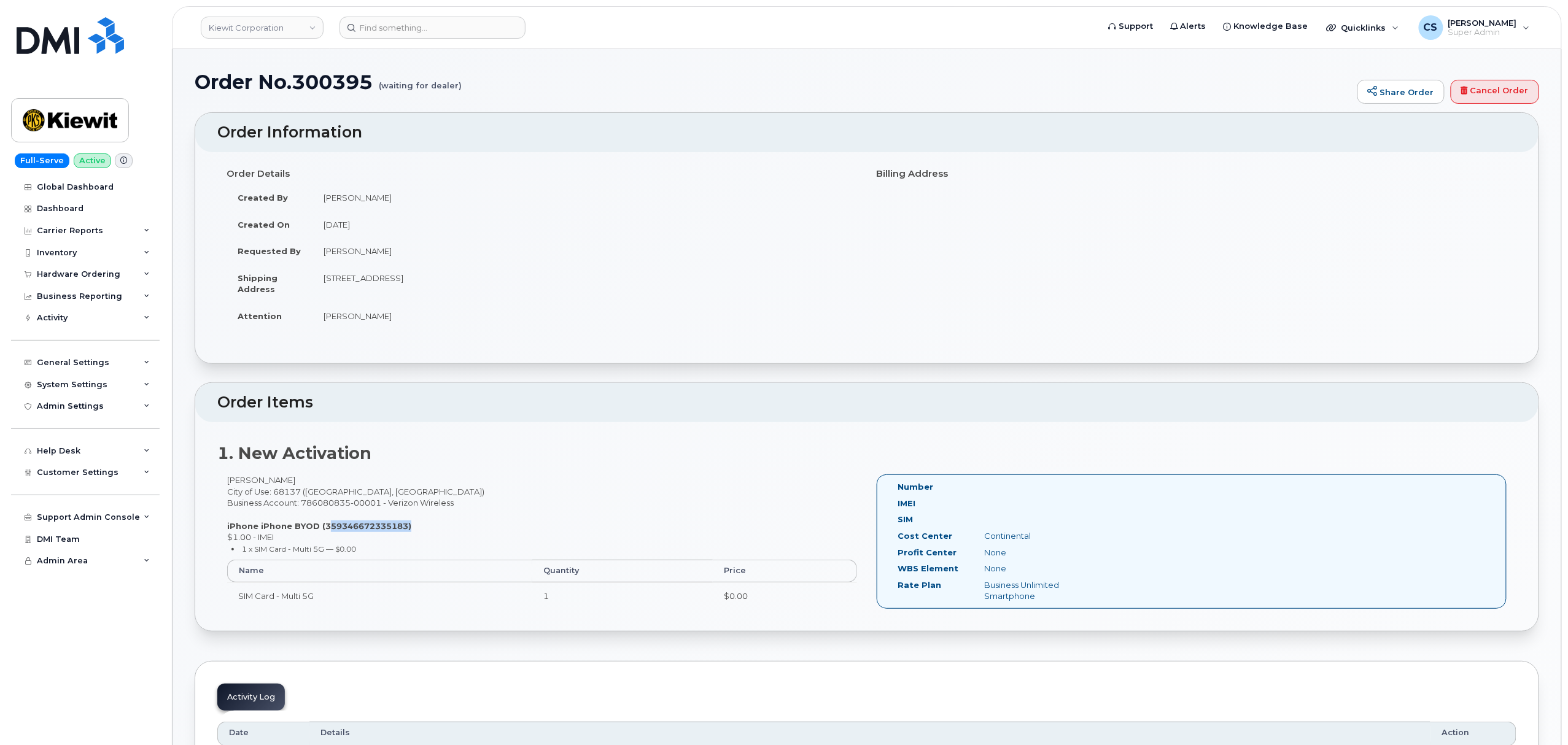
drag, startPoint x: 322, startPoint y: 523, endPoint x: 401, endPoint y: 523, distance: 79.0
click at [401, 523] on strong "iPhone iPhone BYOD (359346672335183)" at bounding box center [319, 526] width 184 height 10
copy strong "359346672335183"
drag, startPoint x: 1039, startPoint y: 536, endPoint x: 982, endPoint y: 539, distance: 57.1
click at [982, 539] on div "Continental" at bounding box center [1035, 536] width 122 height 12
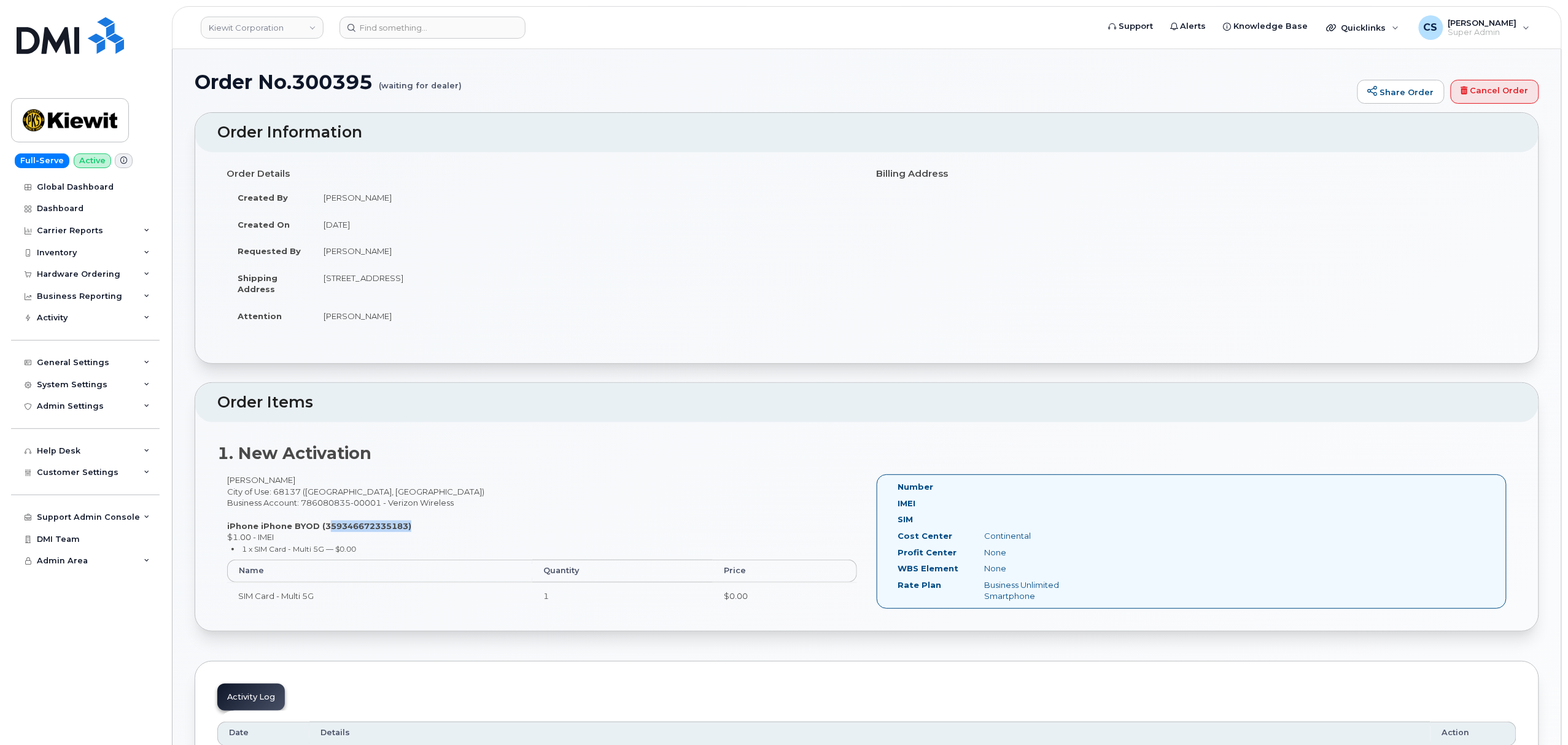
copy div "Continental"
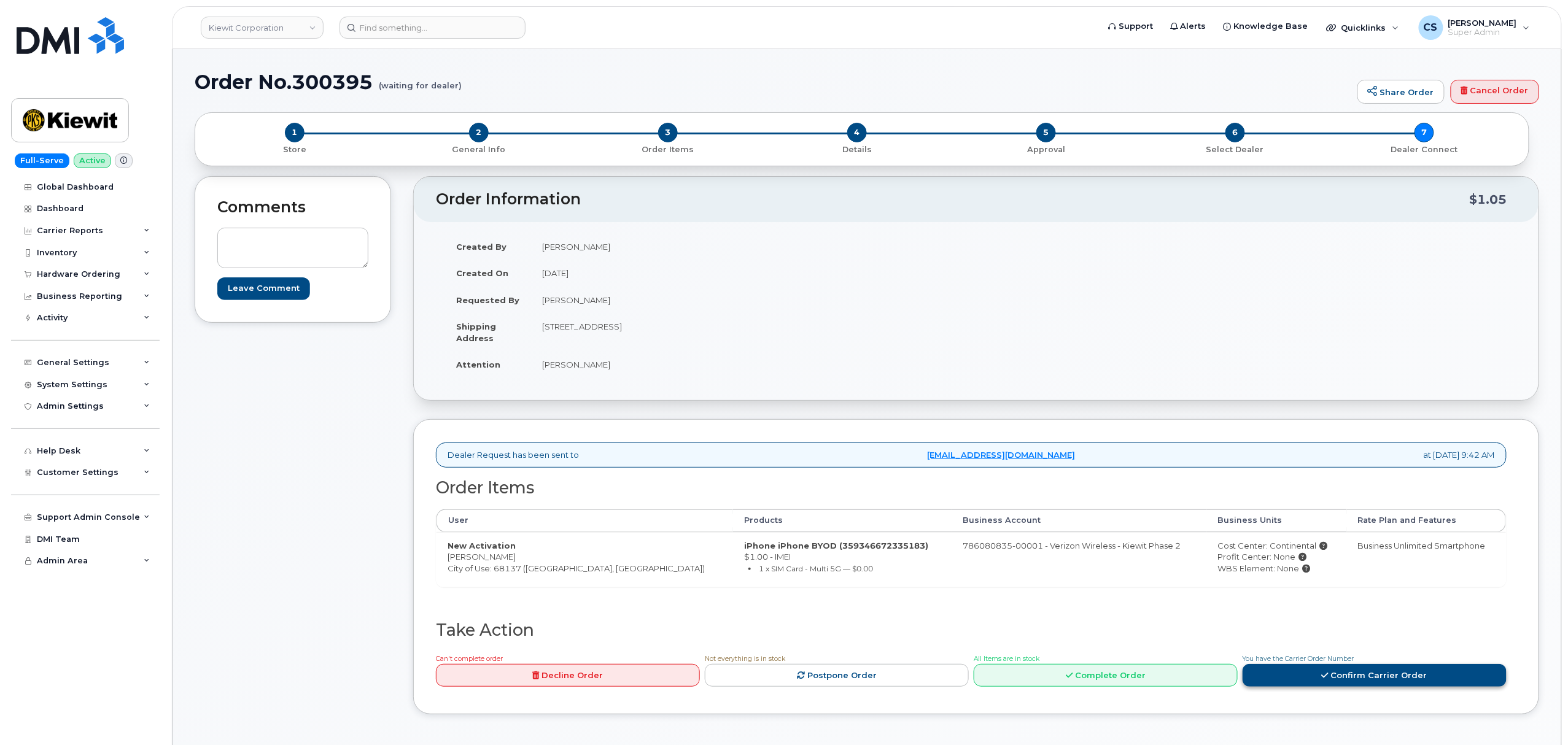
click at [1360, 680] on link "Confirm Carrier Order" at bounding box center [1375, 675] width 264 height 23
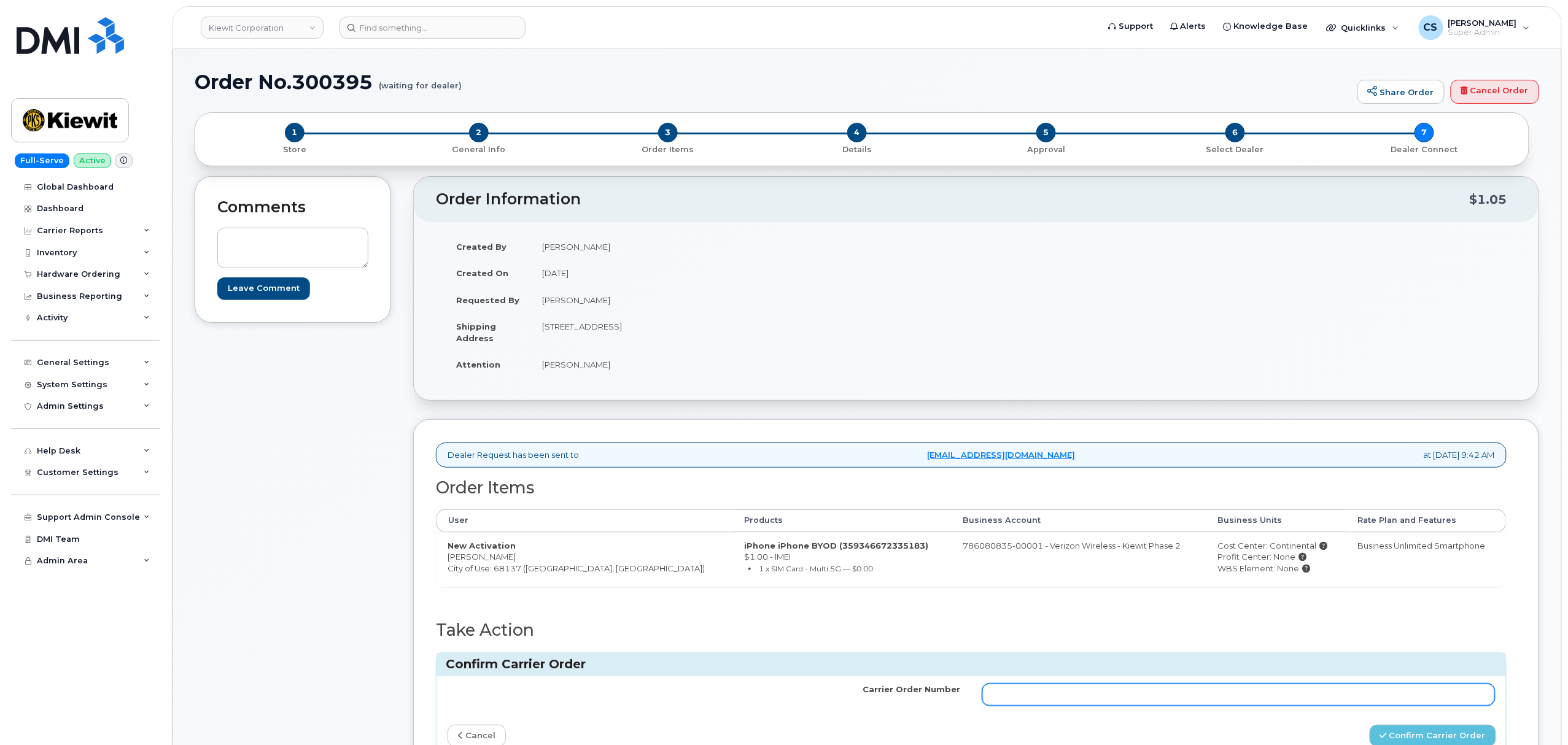
click at [1091, 692] on input "Carrier Order Number" at bounding box center [1238, 694] width 512 height 22
paste input "MB1000501352432"
type input "MB1000501352432"
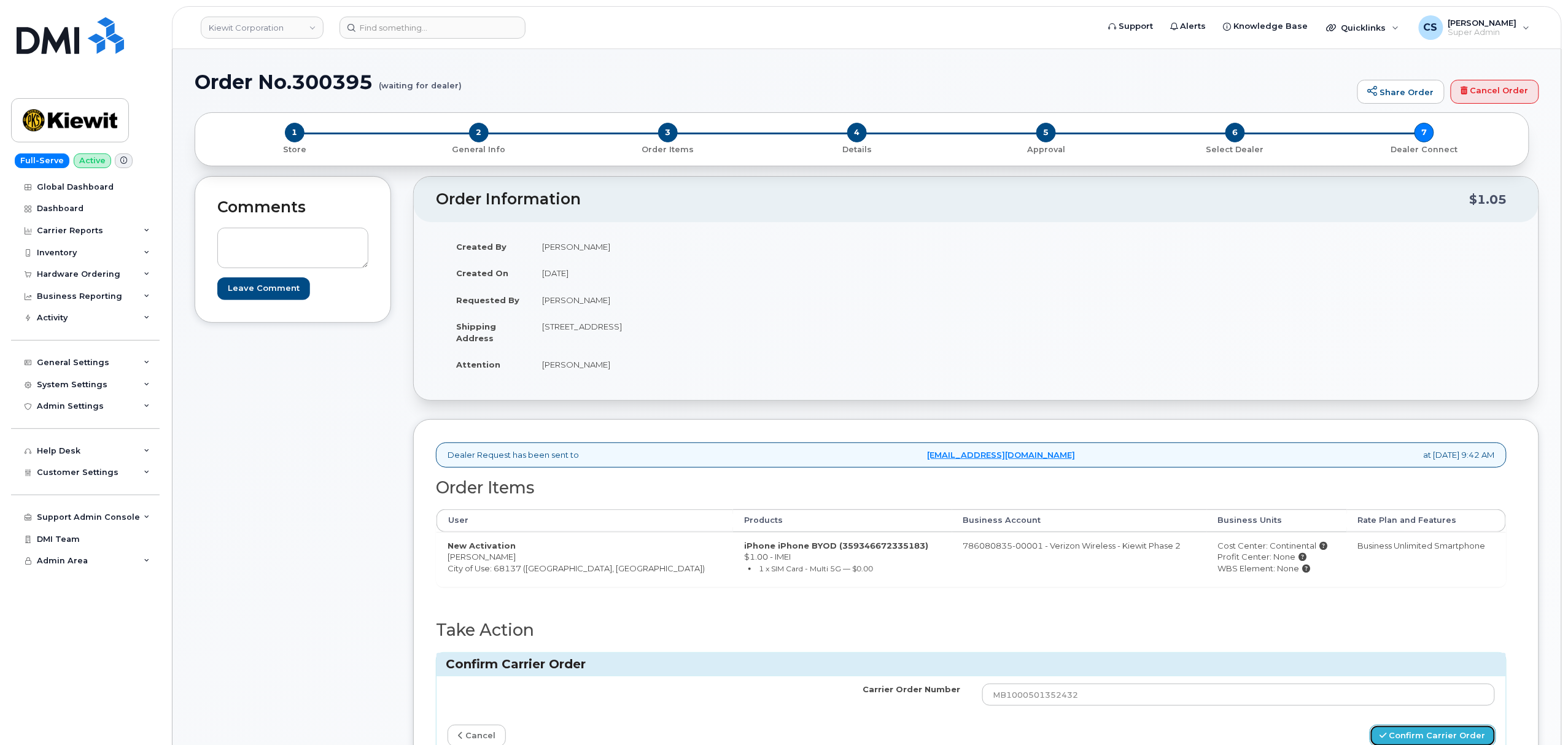
click at [1408, 736] on button "Confirm Carrier Order" at bounding box center [1432, 736] width 126 height 23
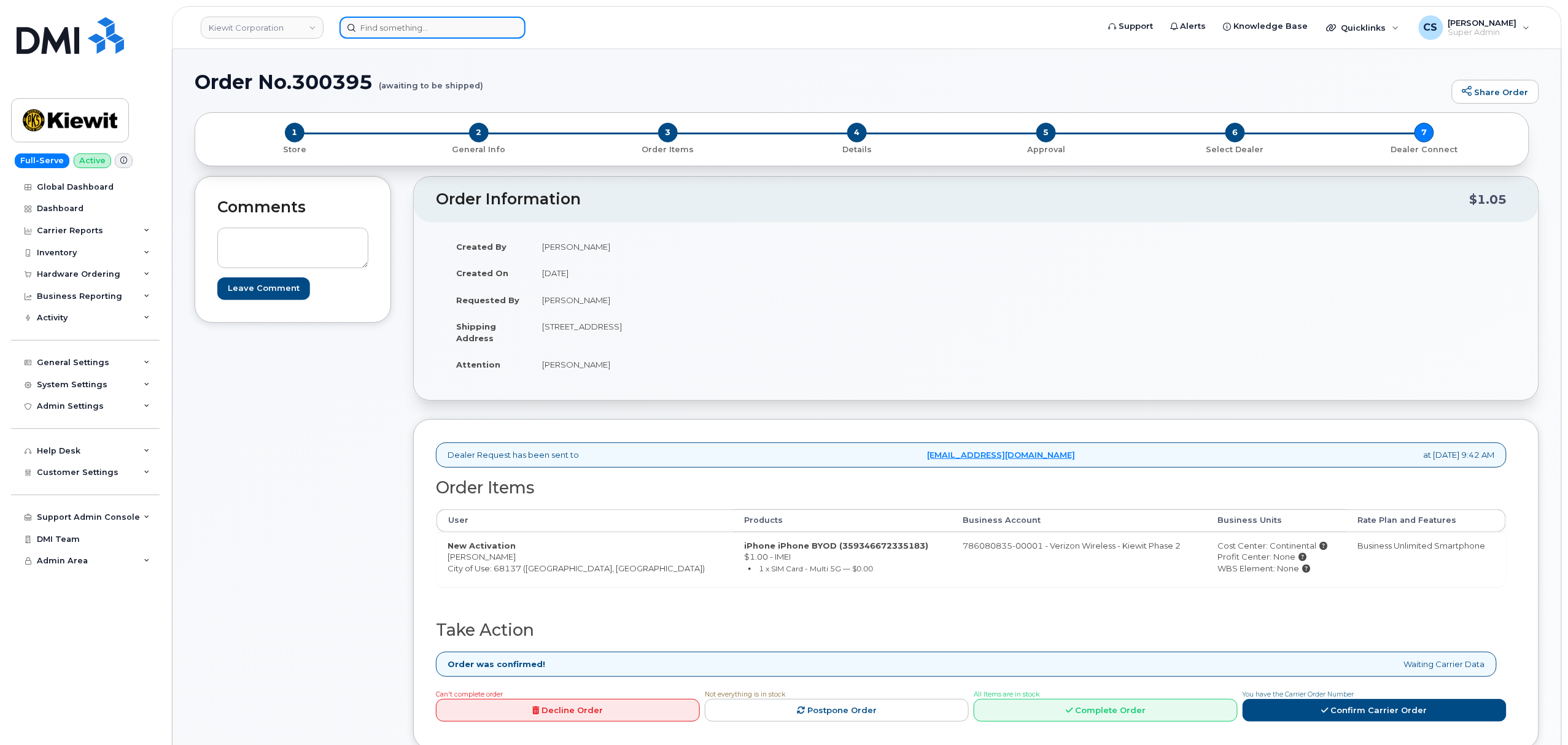
click at [505, 23] on div at bounding box center [433, 27] width 186 height 22
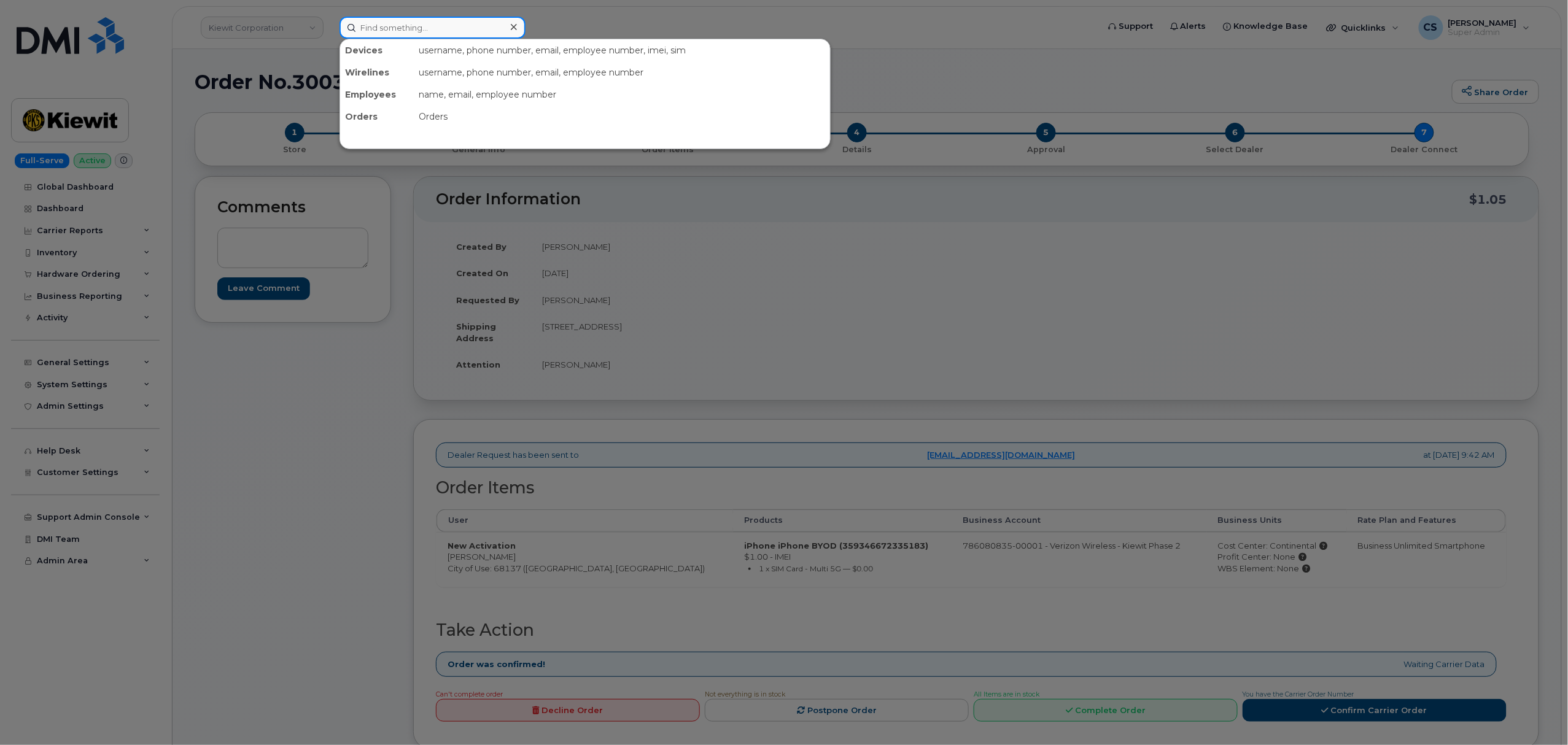
paste input "300282"
type input "300282"
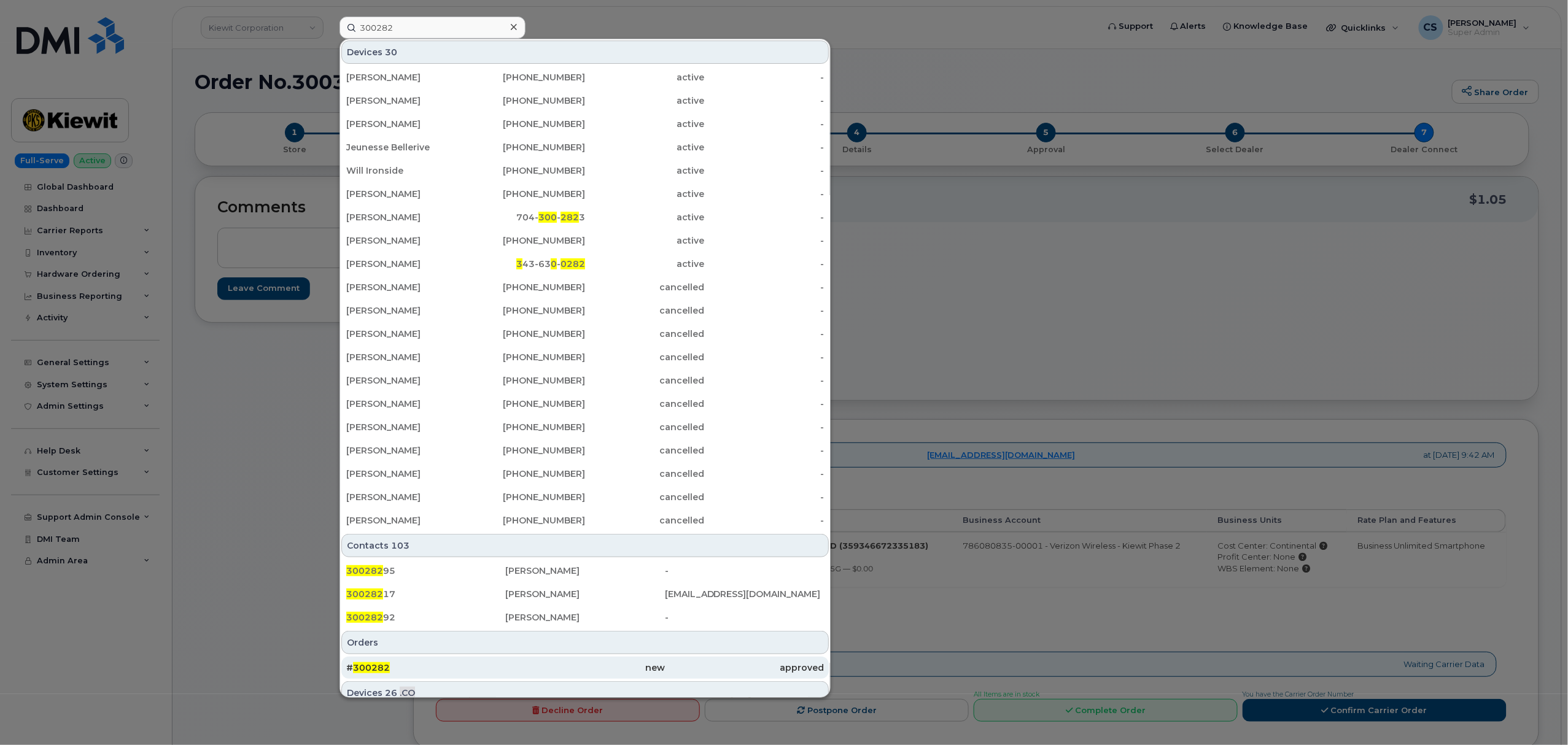
click at [370, 668] on span "300282" at bounding box center [371, 668] width 37 height 11
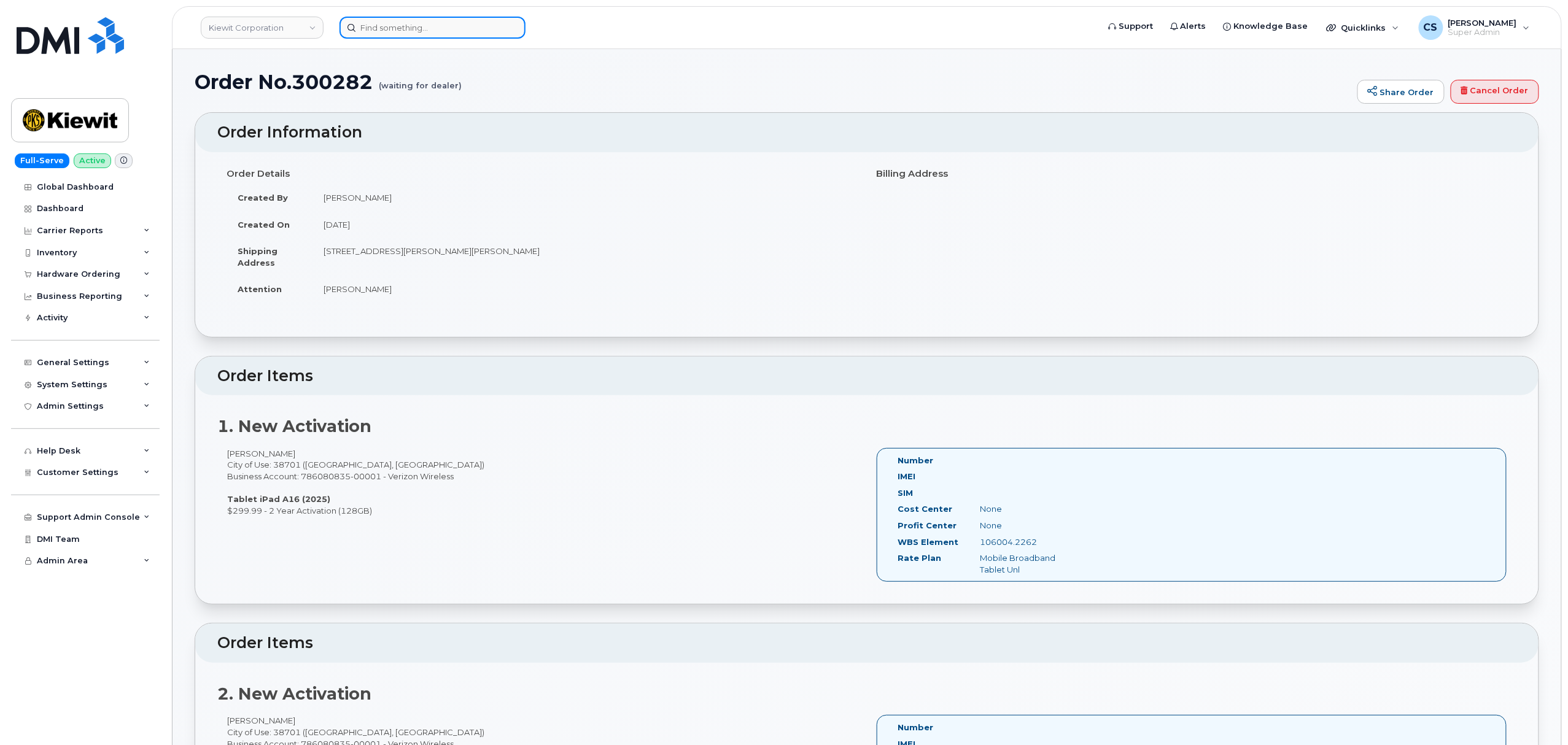
click at [433, 27] on input at bounding box center [433, 27] width 186 height 22
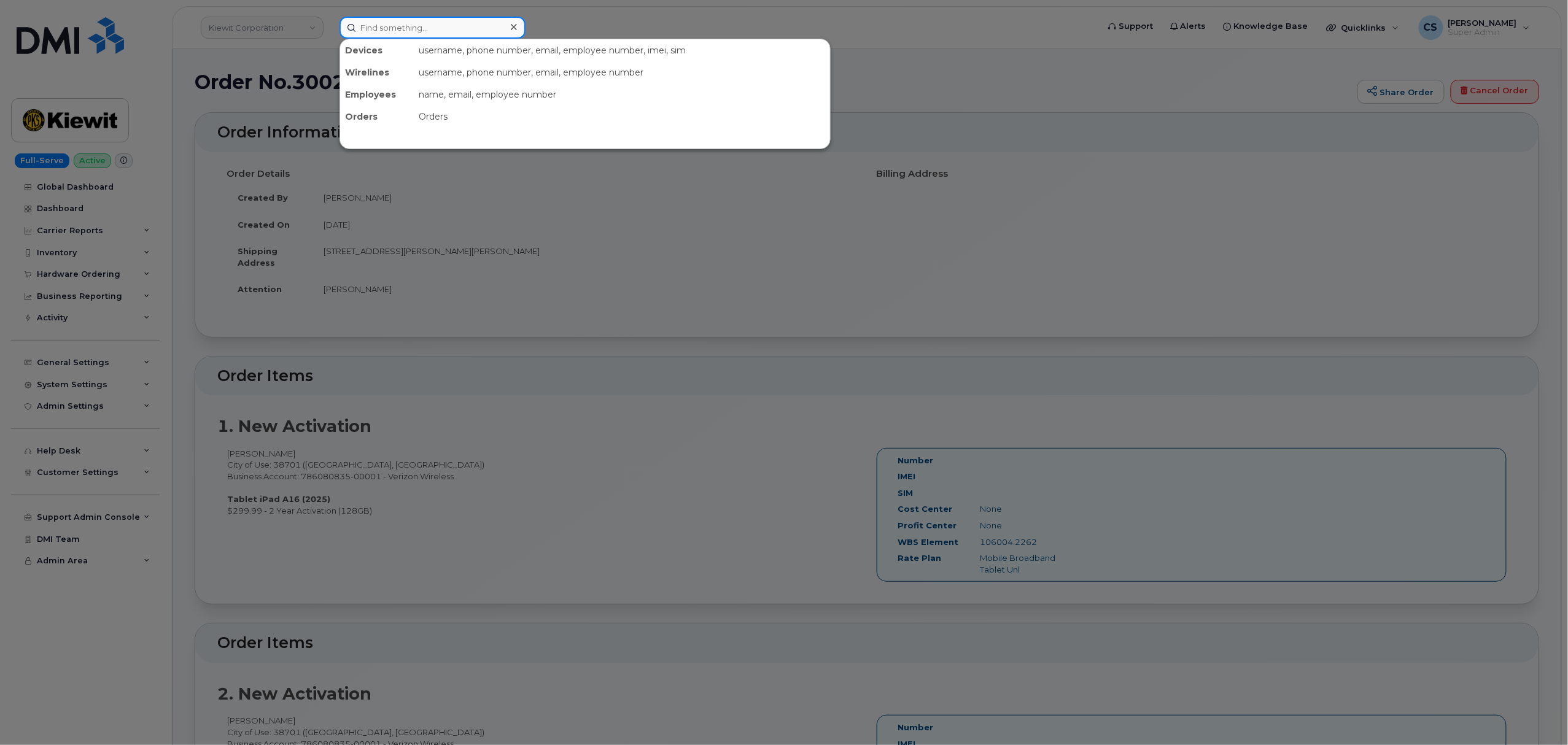
paste input "4038276403"
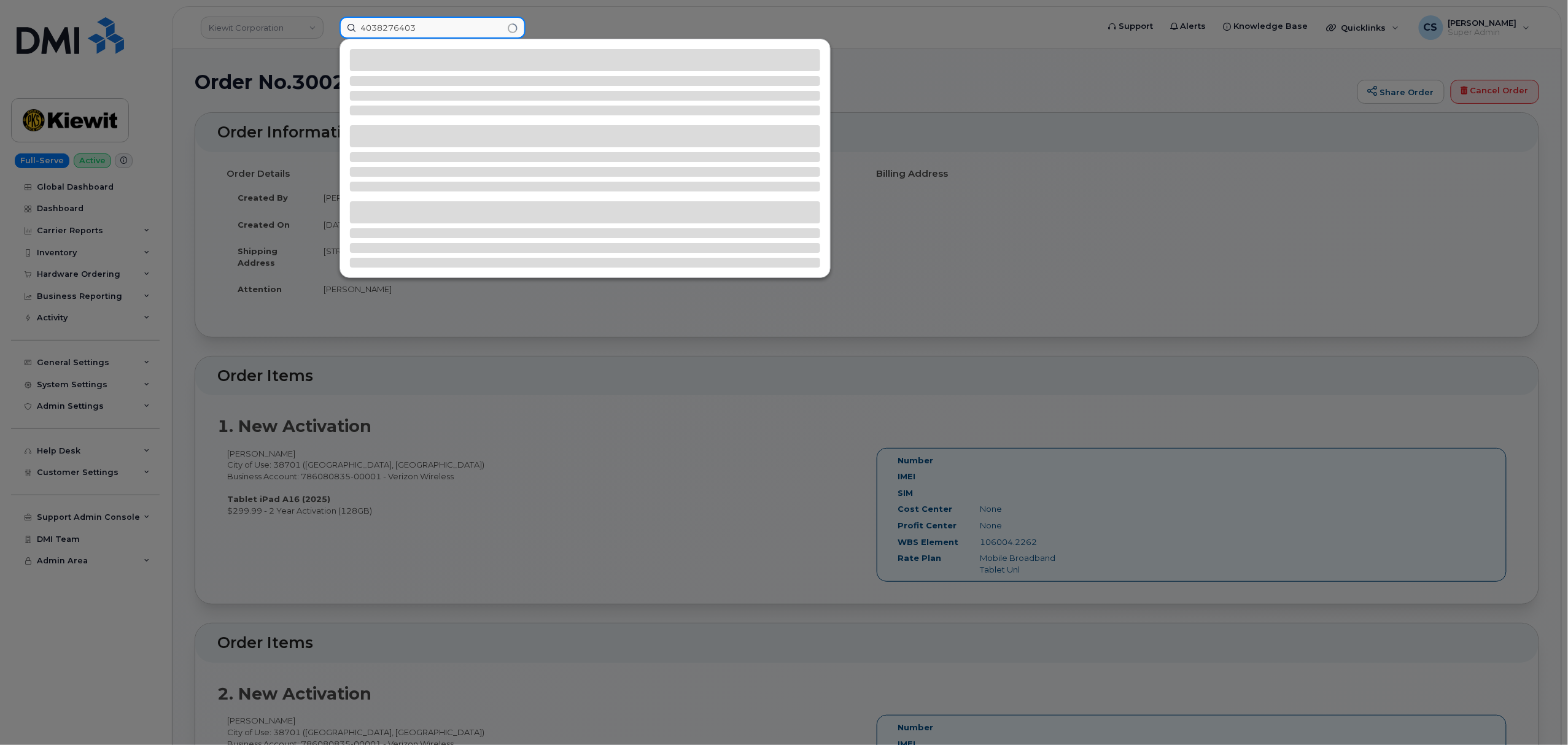
type input "4038276403"
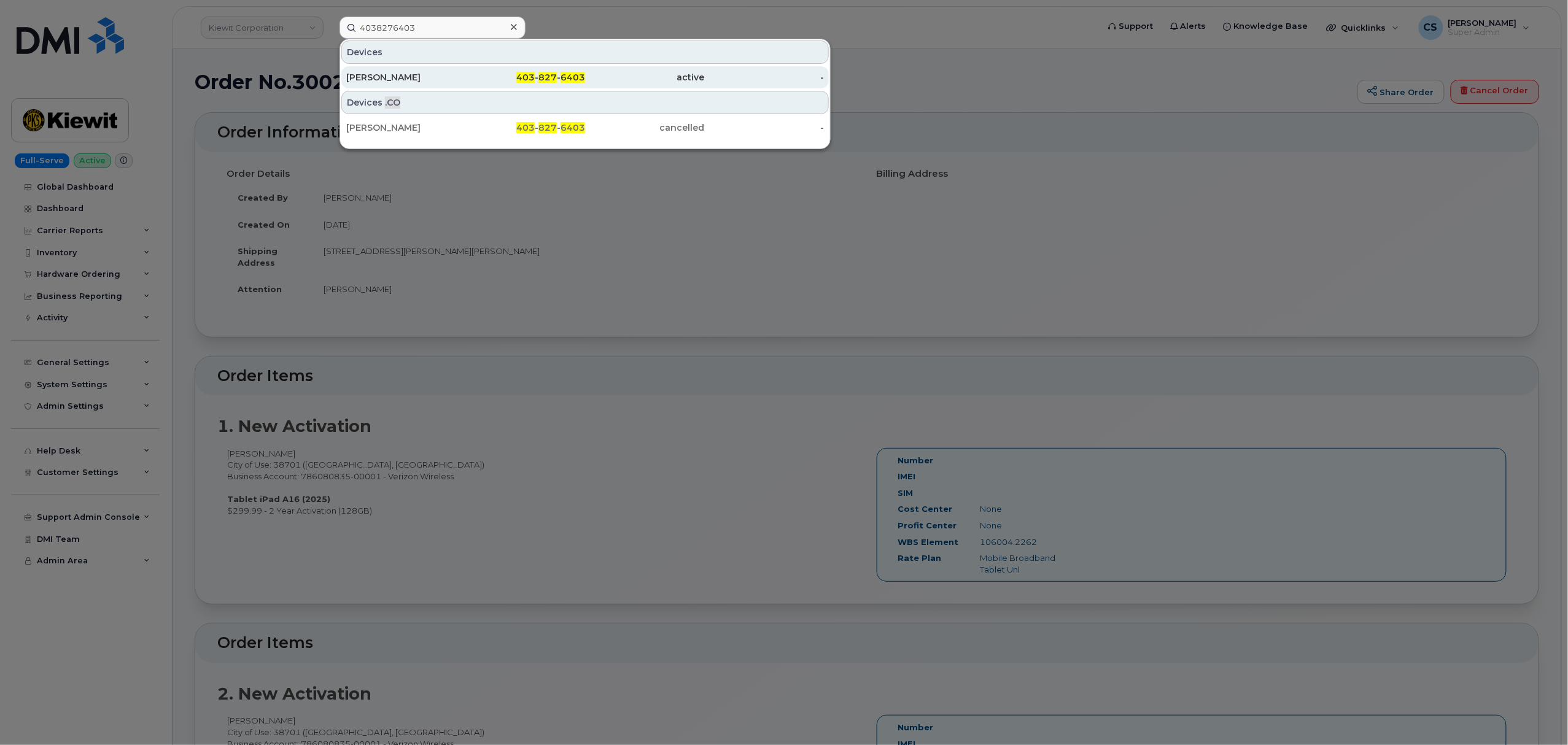
click at [376, 75] on div "[PERSON_NAME]" at bounding box center [406, 77] width 120 height 13
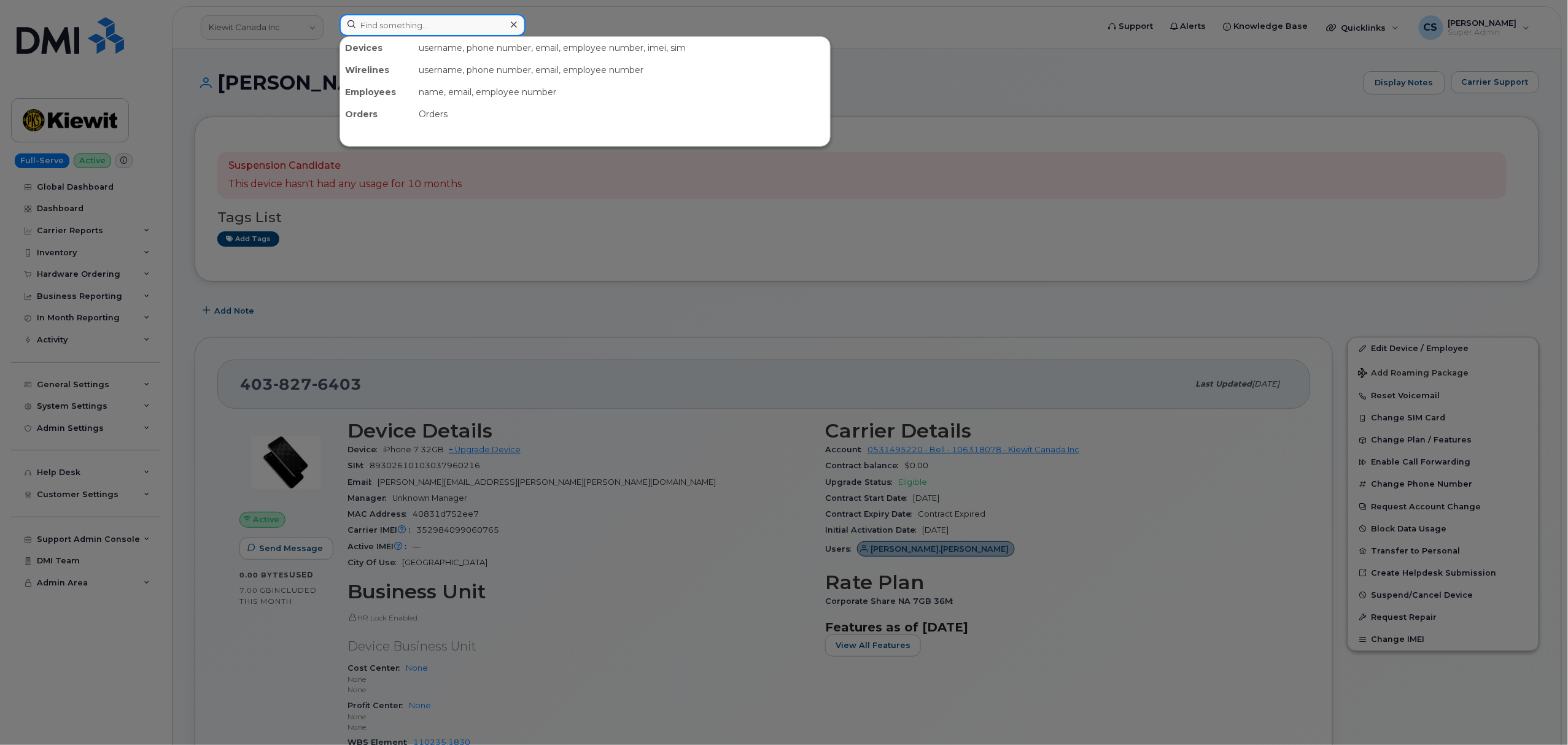
click at [401, 23] on input at bounding box center [433, 24] width 186 height 22
paste input "300679"
type input "300679"
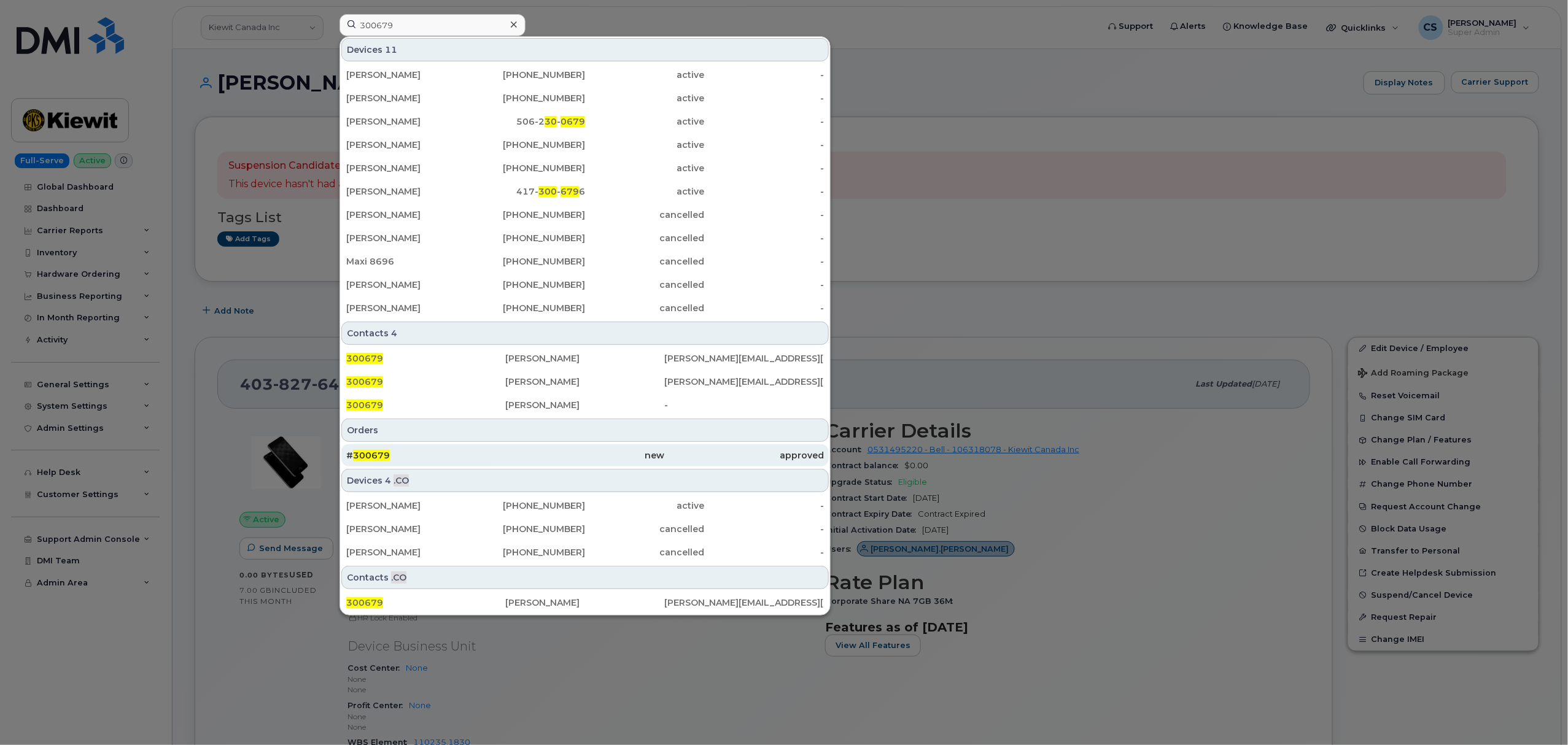
click at [369, 454] on span "300679" at bounding box center [371, 456] width 37 height 11
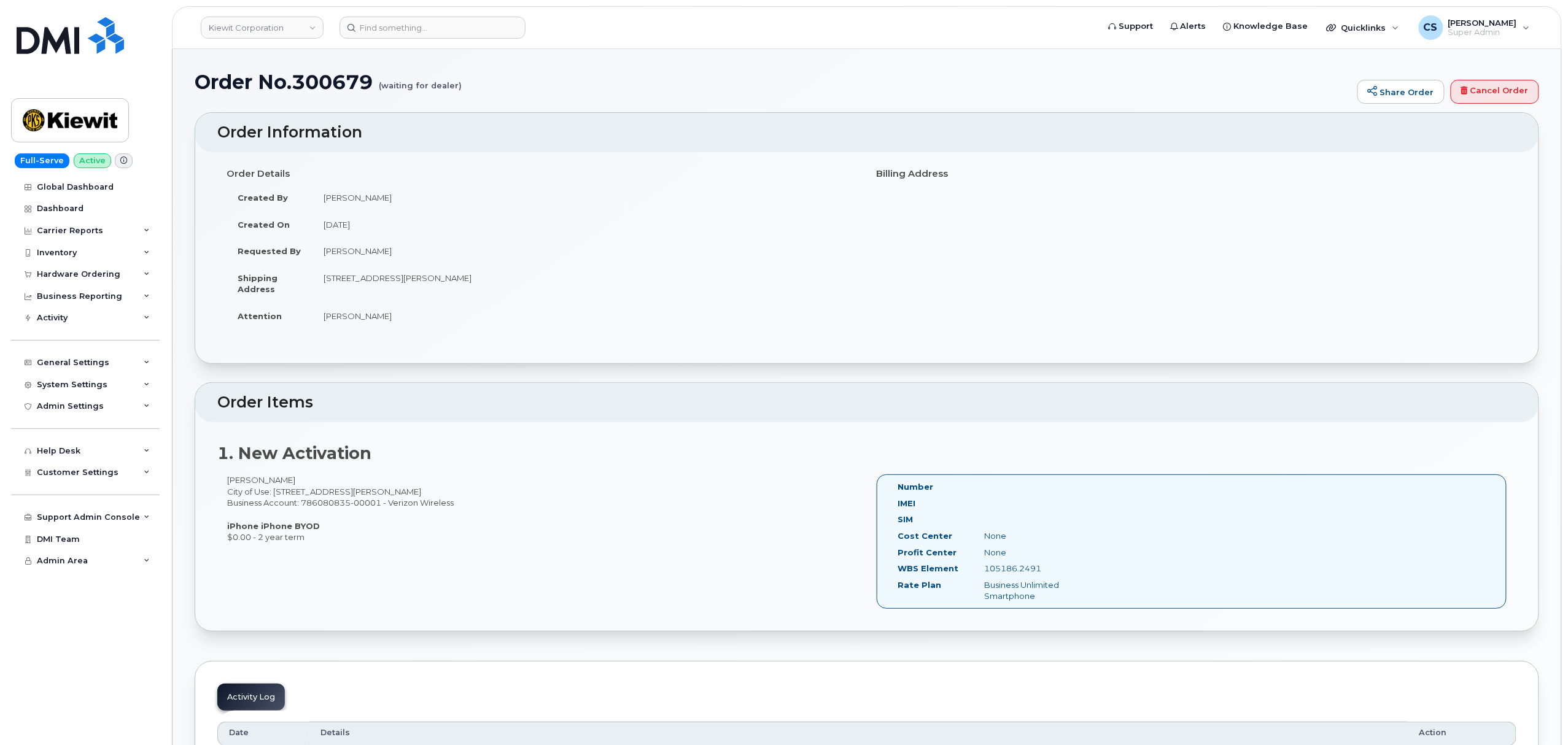
drag, startPoint x: 389, startPoint y: 194, endPoint x: 323, endPoint y: 190, distance: 66.1
click at [323, 190] on td "[PERSON_NAME]" at bounding box center [585, 197] width 545 height 27
drag, startPoint x: 367, startPoint y: 319, endPoint x: 319, endPoint y: 315, distance: 48.2
click at [319, 315] on td "[PERSON_NAME]" at bounding box center [585, 316] width 545 height 27
copy td "[PERSON_NAME]"
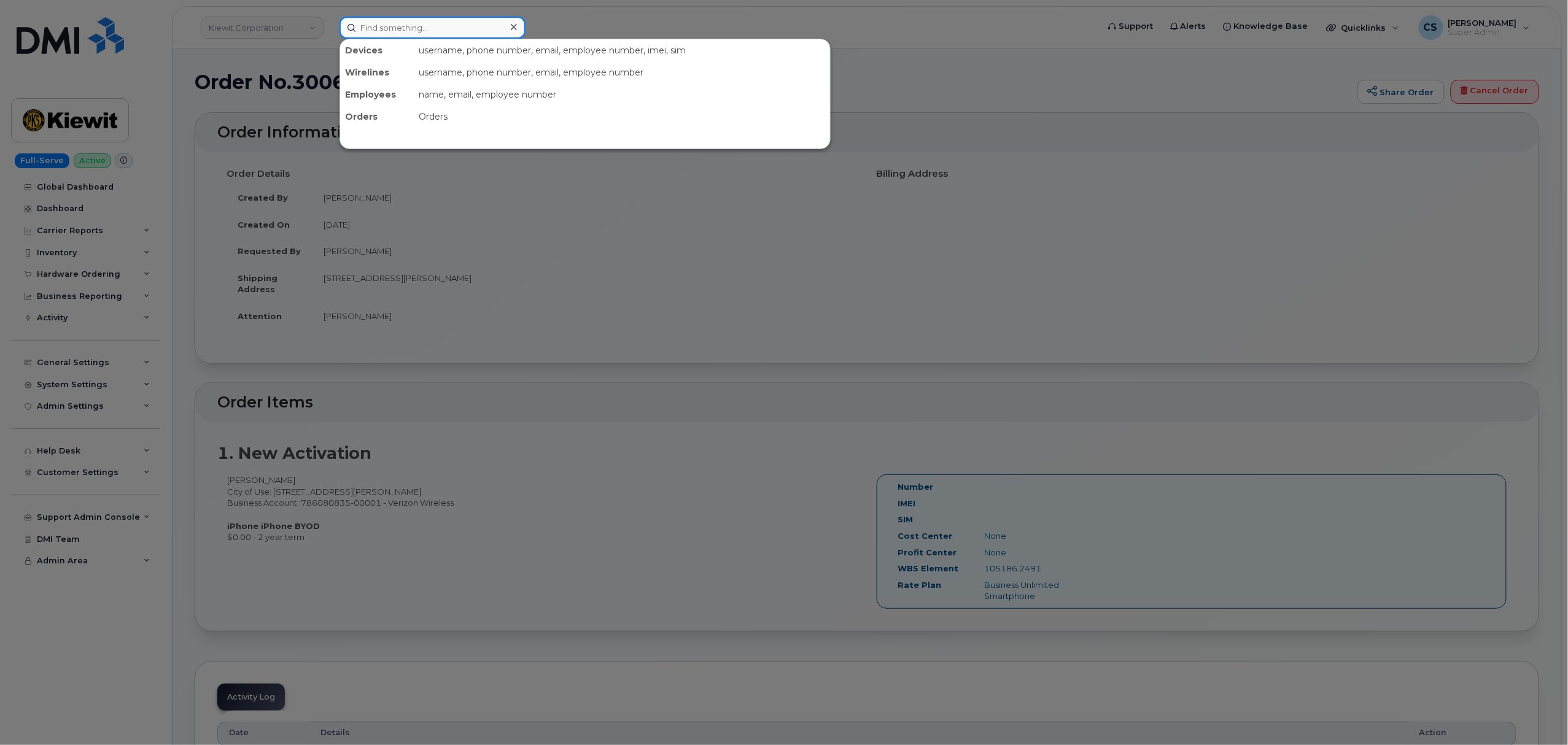
click at [447, 28] on input at bounding box center [433, 27] width 186 height 22
paste input "[PERSON_NAME]"
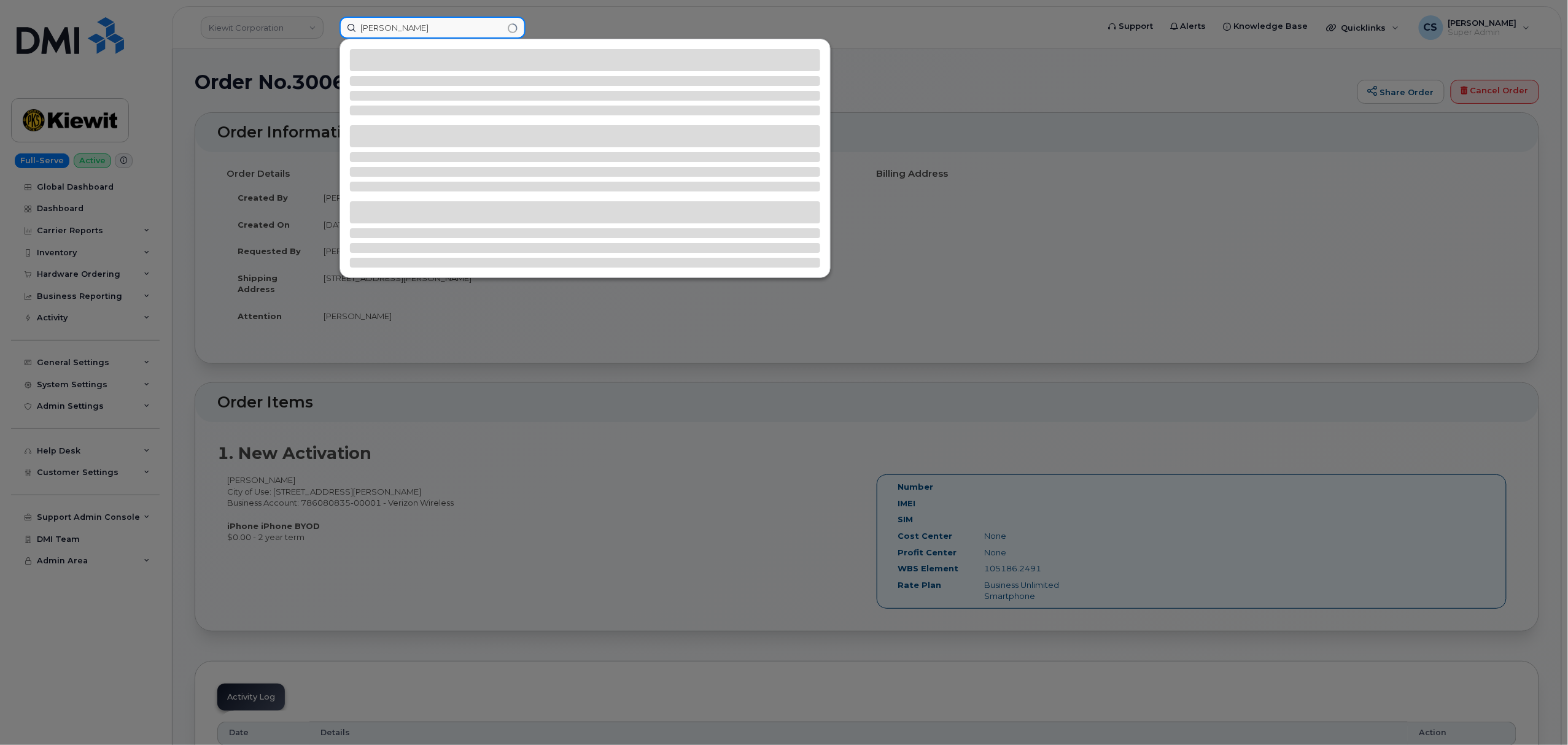
type input "[PERSON_NAME]"
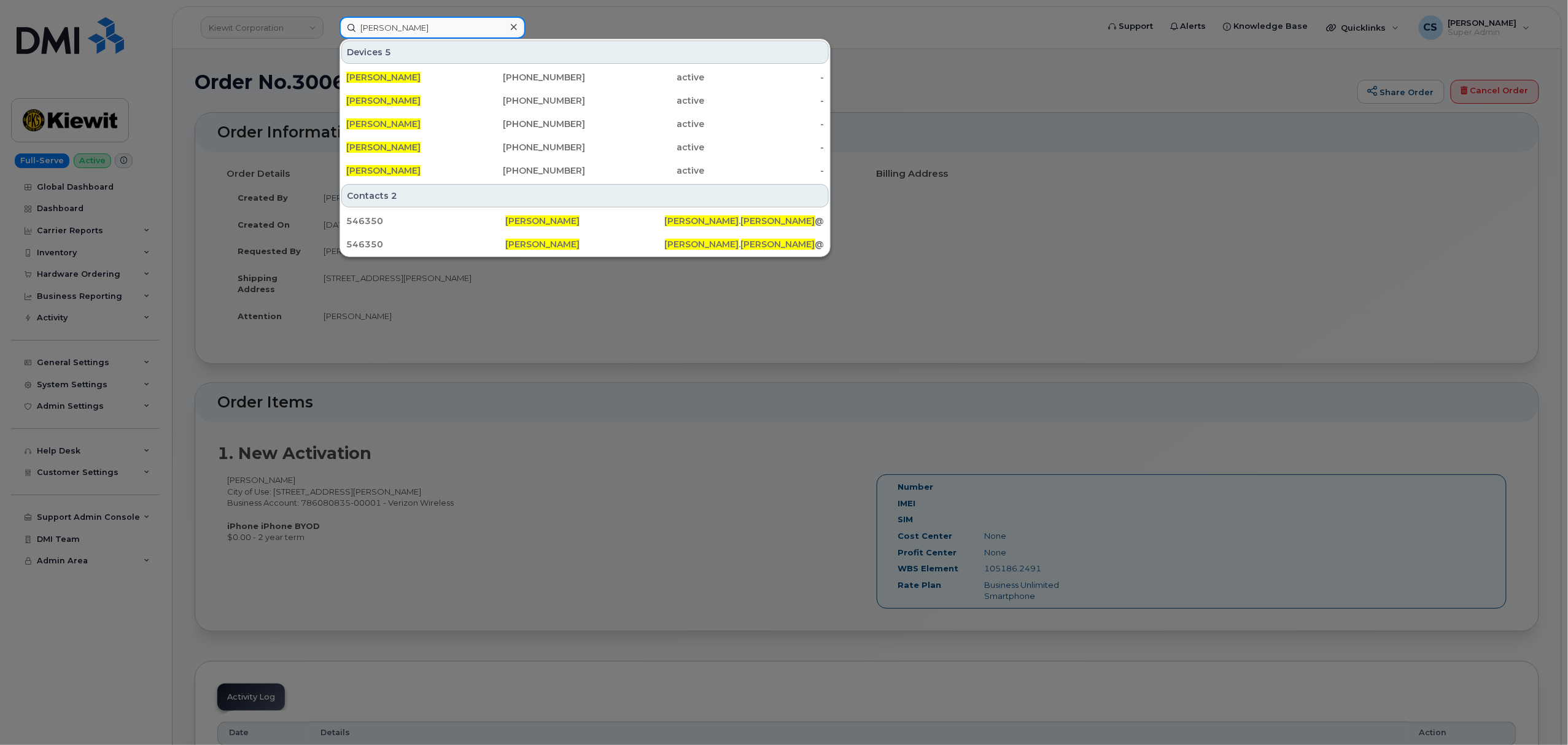
click at [425, 27] on input "[PERSON_NAME]" at bounding box center [433, 27] width 186 height 22
click at [526, 225] on span "[PERSON_NAME]" at bounding box center [543, 221] width 74 height 11
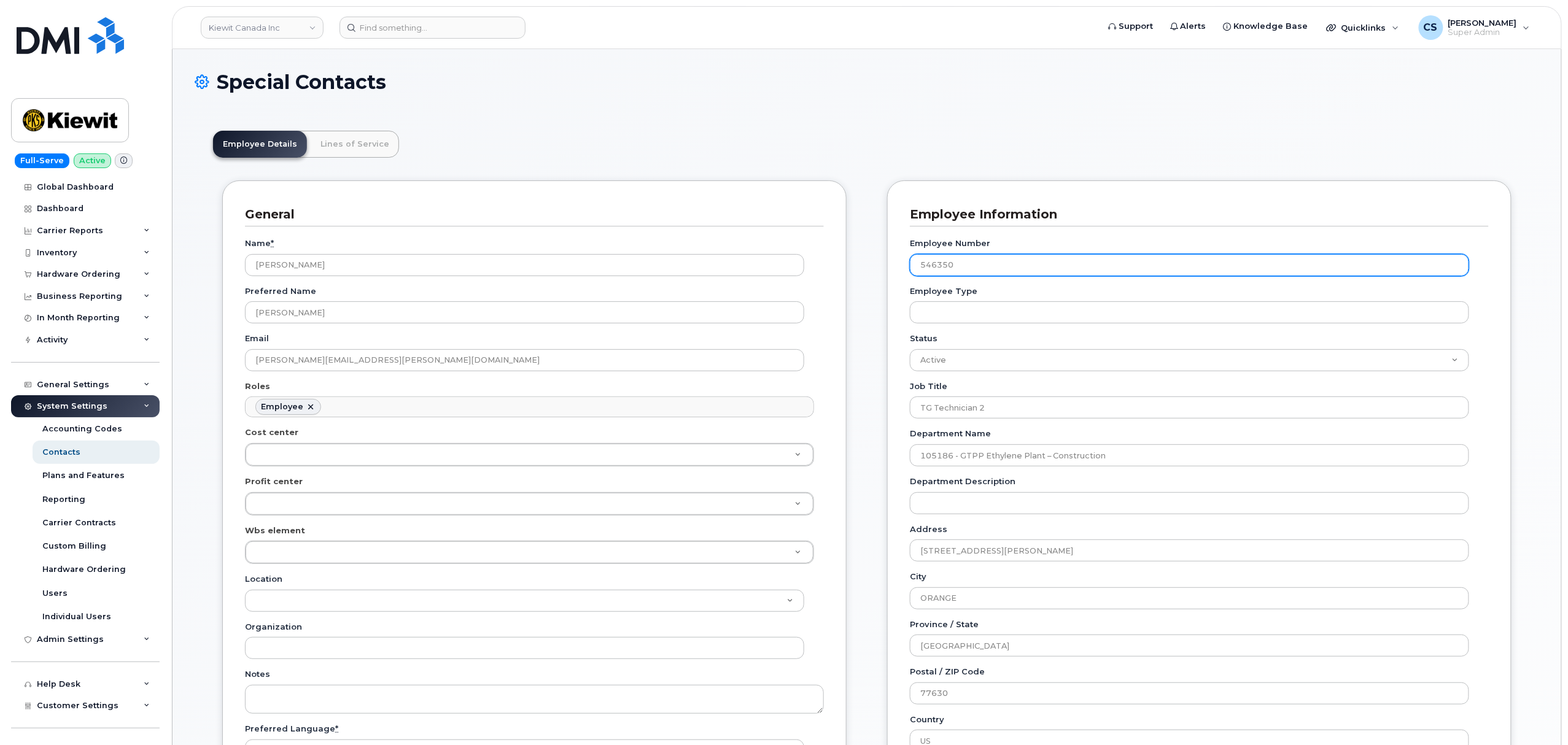
scroll to position [36, 0]
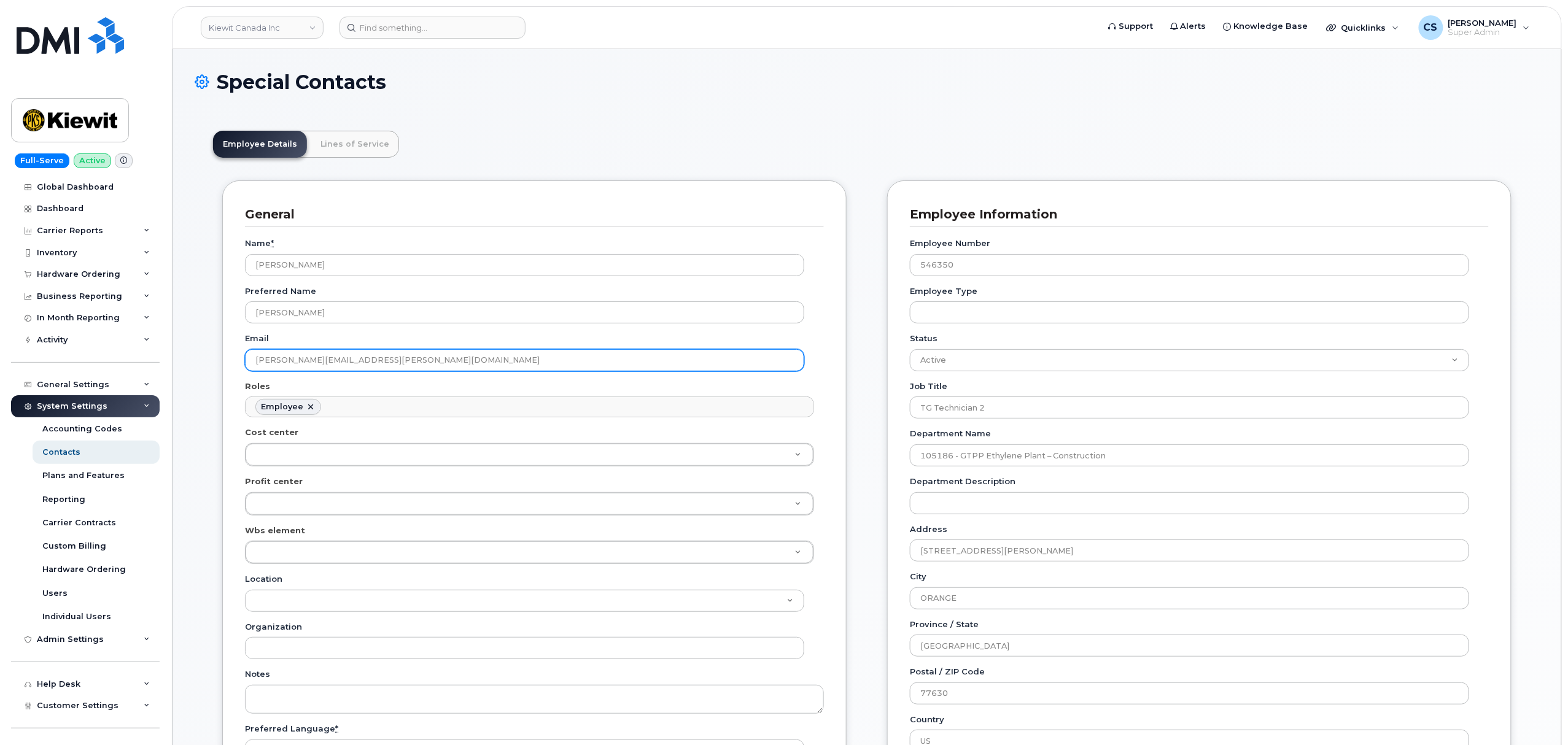
click at [384, 360] on input "RILEY.NASH@TICUS.COM" at bounding box center [524, 360] width 560 height 22
